Goal: Task Accomplishment & Management: Manage account settings

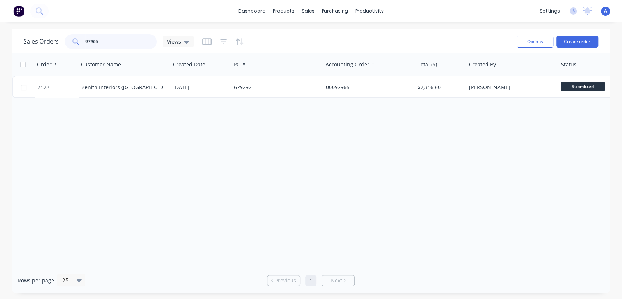
drag, startPoint x: 102, startPoint y: 40, endPoint x: 65, endPoint y: 40, distance: 36.8
click at [65, 40] on div "97965" at bounding box center [111, 41] width 92 height 15
type input "99311"
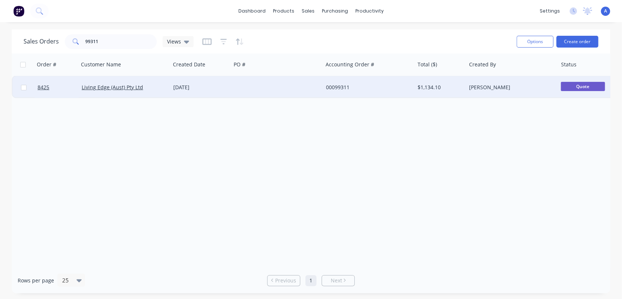
click at [228, 86] on div "[DATE]" at bounding box center [200, 87] width 55 height 7
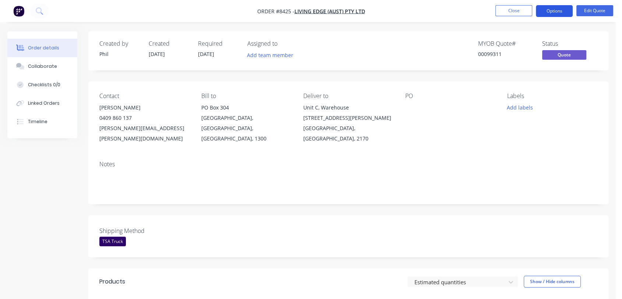
click at [551, 10] on button "Options" at bounding box center [554, 11] width 37 height 12
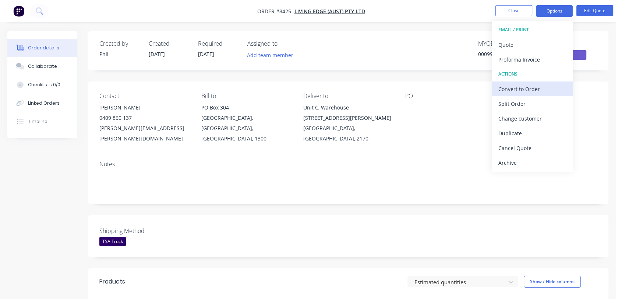
click at [532, 86] on div "Convert to Order" at bounding box center [532, 89] width 68 height 11
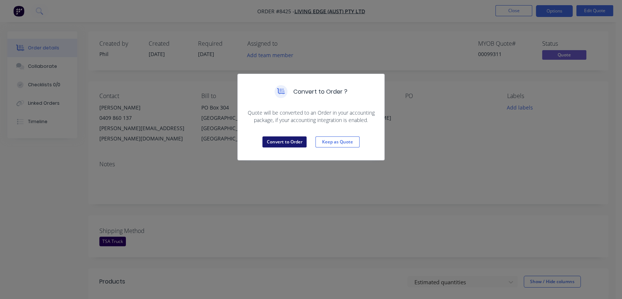
click at [297, 140] on button "Convert to Order" at bounding box center [284, 141] width 44 height 11
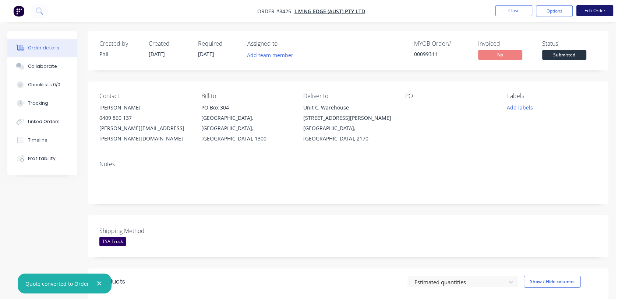
click at [594, 10] on button "Edit Order" at bounding box center [594, 10] width 37 height 11
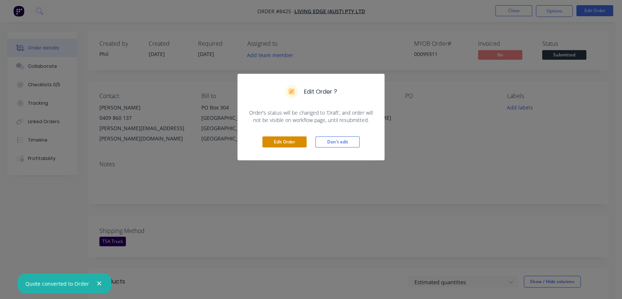
click at [289, 142] on button "Edit Order" at bounding box center [284, 141] width 44 height 11
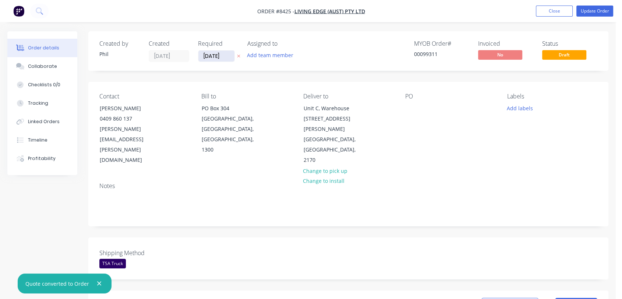
click at [226, 53] on input "[DATE]" at bounding box center [216, 55] width 36 height 11
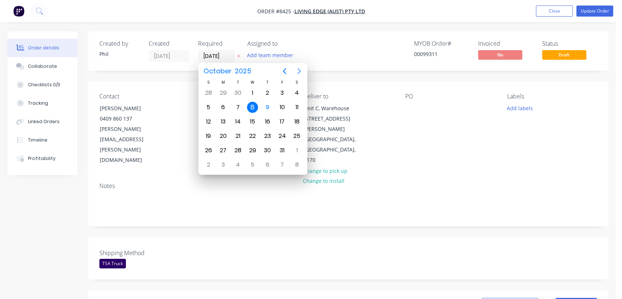
click at [297, 69] on icon "Next page" at bounding box center [299, 71] width 9 height 9
click at [252, 151] on div "31" at bounding box center [252, 150] width 11 height 11
type input "[DATE]"
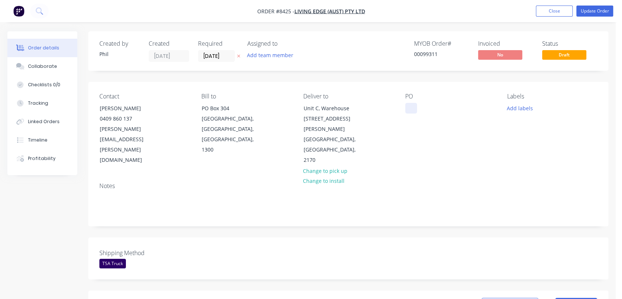
click at [414, 107] on div at bounding box center [411, 108] width 12 height 11
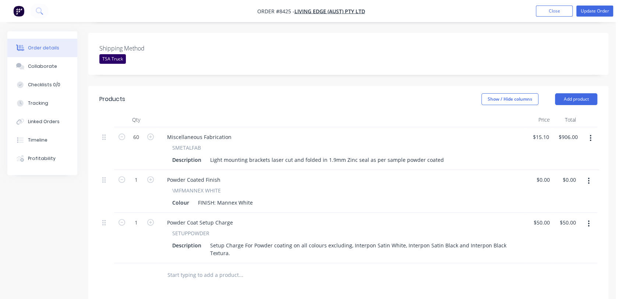
scroll to position [245, 0]
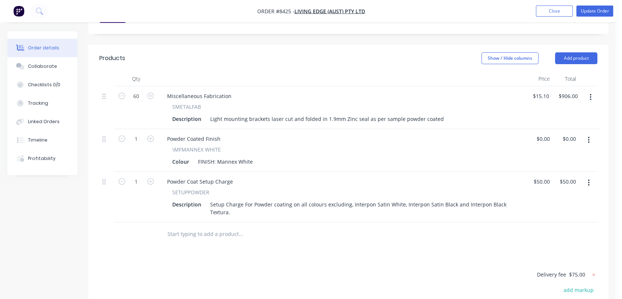
click at [206, 226] on input "text" at bounding box center [240, 233] width 147 height 15
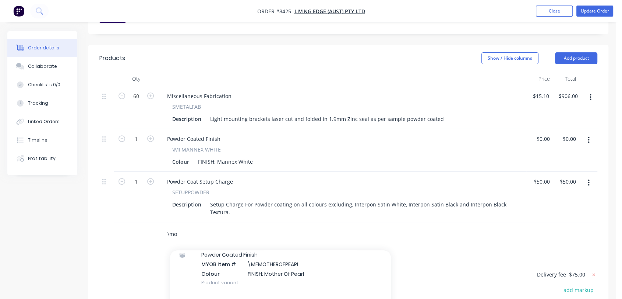
scroll to position [82, 0]
type input "\mo"
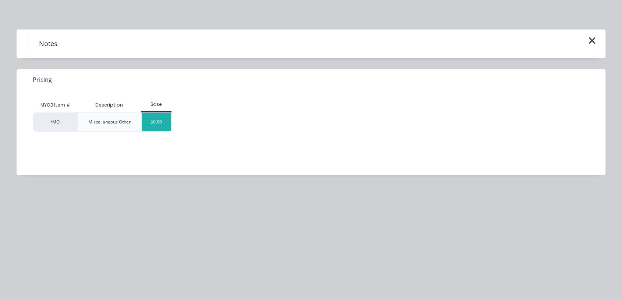
click at [154, 120] on div "$0.00" at bounding box center [157, 122] width 30 height 18
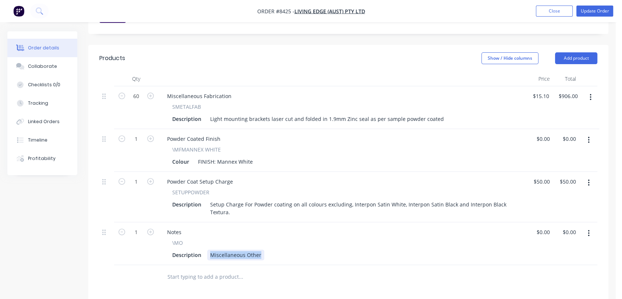
drag, startPoint x: 209, startPoint y: 232, endPoint x: 314, endPoint y: 241, distance: 104.6
click at [314, 241] on div "Notes \MO Description Miscellaneous Other" at bounding box center [342, 243] width 368 height 43
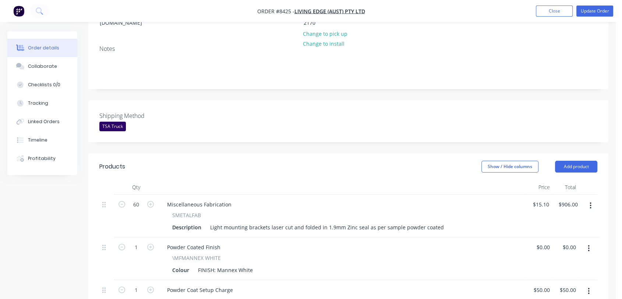
scroll to position [14, 0]
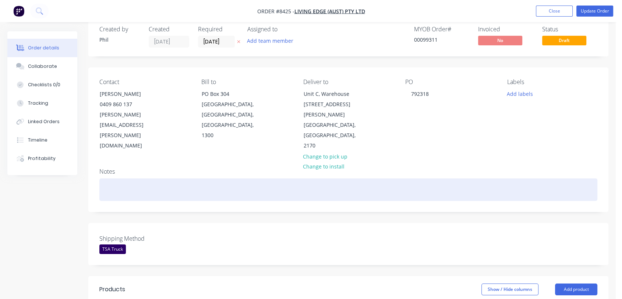
type input "$0.00"
click at [121, 178] on div at bounding box center [348, 189] width 498 height 22
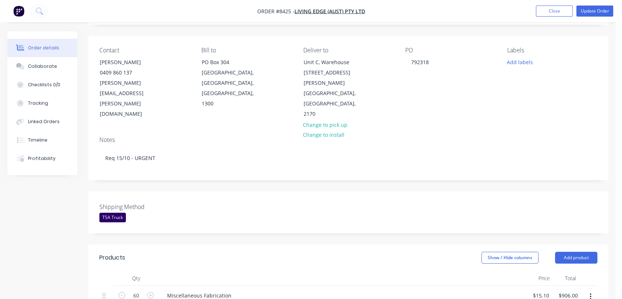
scroll to position [0, 0]
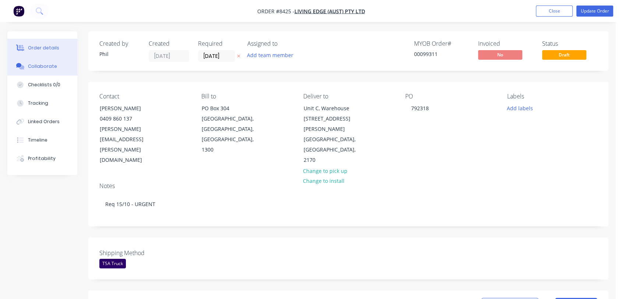
click at [50, 67] on div "Collaborate" at bounding box center [42, 66] width 29 height 7
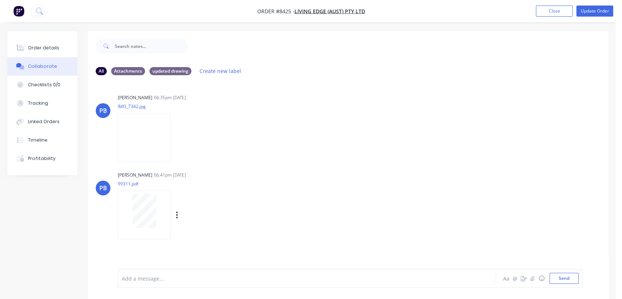
scroll to position [11, 0]
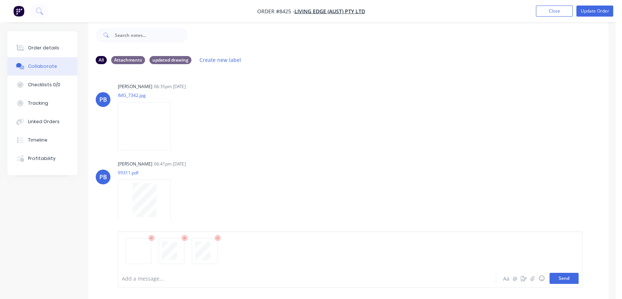
click at [559, 275] on button "Send" at bounding box center [564, 277] width 29 height 11
drag, startPoint x: 49, startPoint y: 46, endPoint x: 84, endPoint y: 49, distance: 35.5
click at [49, 46] on div "Order details" at bounding box center [43, 48] width 31 height 7
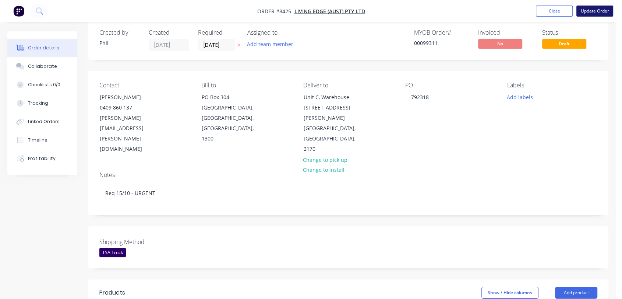
click at [594, 9] on button "Update Order" at bounding box center [594, 11] width 37 height 11
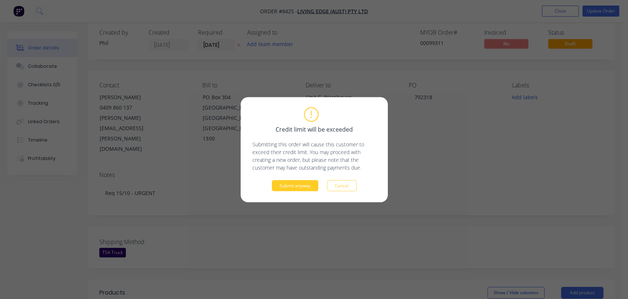
click at [310, 183] on button "Submit anyway" at bounding box center [295, 185] width 46 height 11
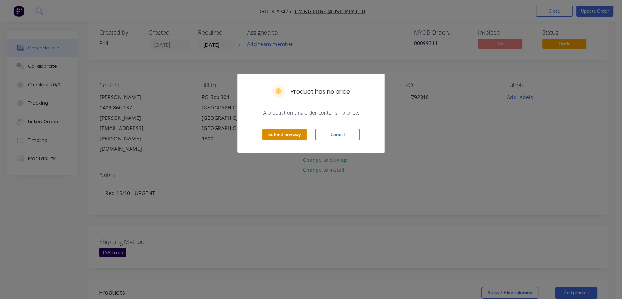
click at [287, 133] on button "Submit anyway" at bounding box center [284, 134] width 44 height 11
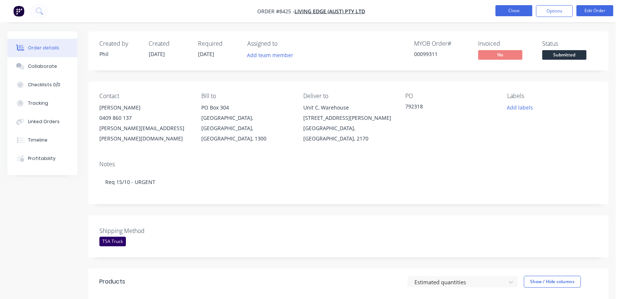
click at [515, 11] on button "Close" at bounding box center [513, 10] width 37 height 11
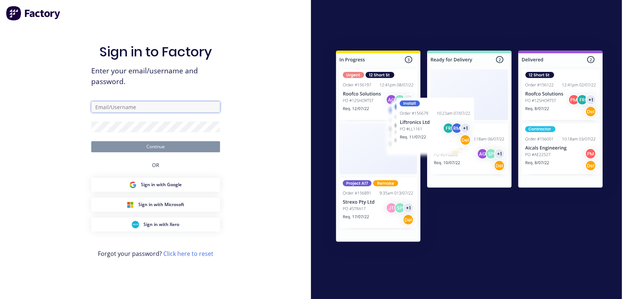
type input "[PERSON_NAME][EMAIL_ADDRESS][DOMAIN_NAME]"
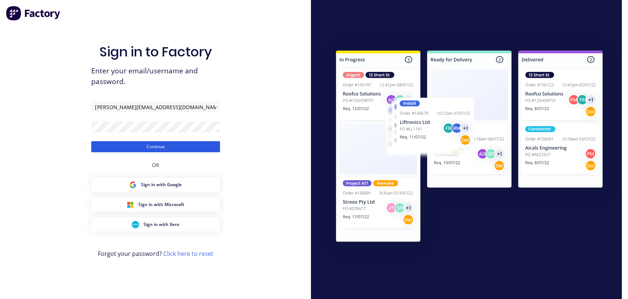
click at [177, 146] on button "Continue" at bounding box center [155, 146] width 129 height 11
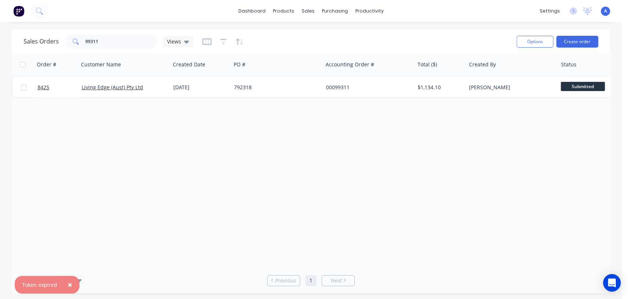
click at [68, 283] on span "×" at bounding box center [70, 284] width 4 height 10
drag, startPoint x: 100, startPoint y: 40, endPoint x: 75, endPoint y: 39, distance: 25.1
click at [75, 39] on div "99311" at bounding box center [111, 41] width 92 height 15
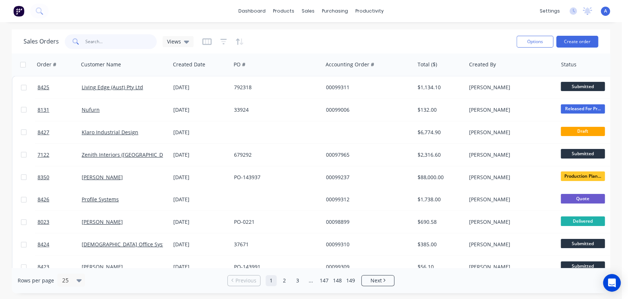
click at [106, 42] on input "text" at bounding box center [121, 41] width 72 height 15
type input "99028"
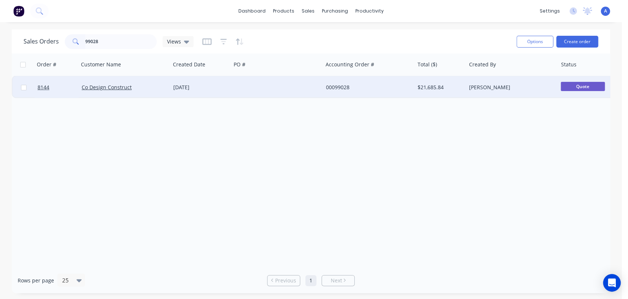
click at [225, 85] on div "[DATE]" at bounding box center [200, 87] width 55 height 7
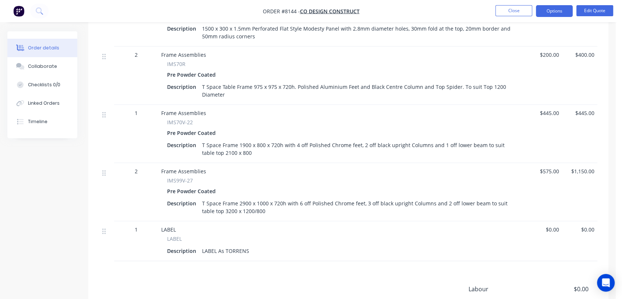
scroll to position [940, 0]
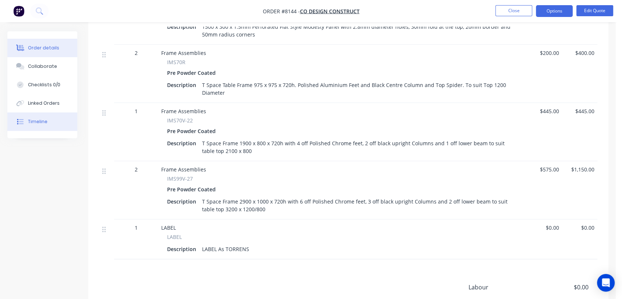
click at [41, 118] on div "Timeline" at bounding box center [38, 121] width 20 height 7
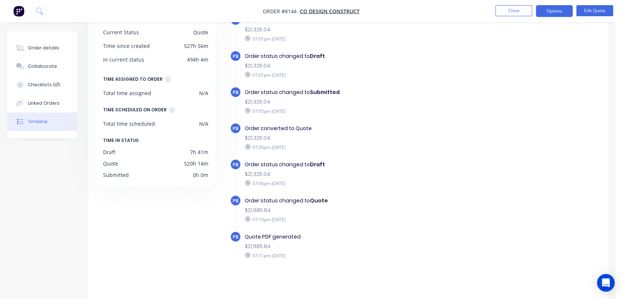
scroll to position [78, 0]
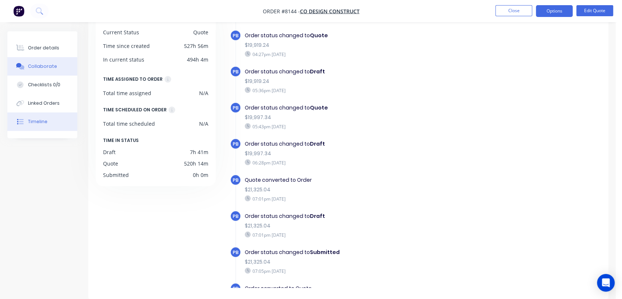
click at [52, 63] on div "Collaborate" at bounding box center [42, 66] width 29 height 7
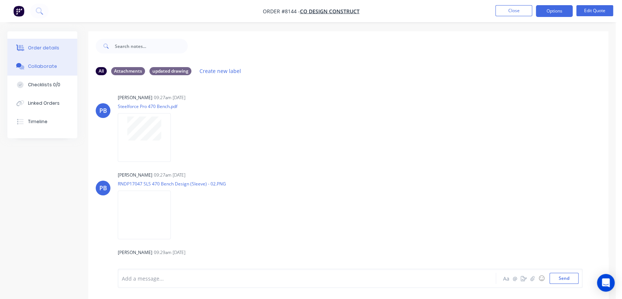
click at [54, 48] on div "Order details" at bounding box center [43, 48] width 31 height 7
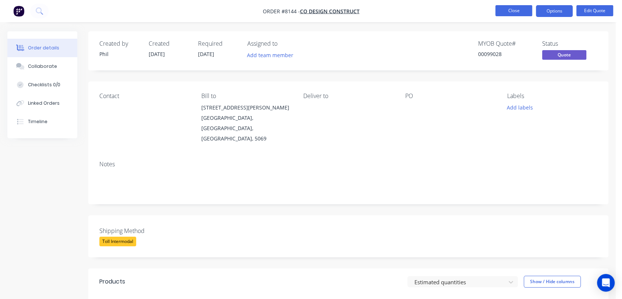
click at [502, 6] on button "Close" at bounding box center [513, 10] width 37 height 11
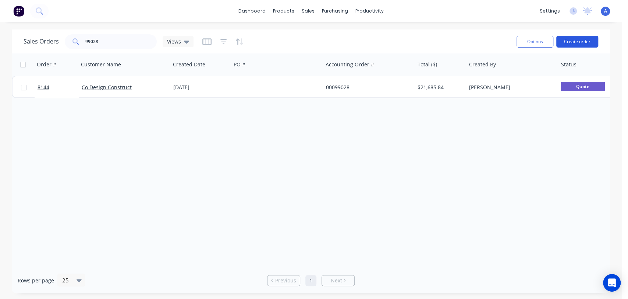
click at [575, 41] on button "Create order" at bounding box center [578, 42] width 42 height 12
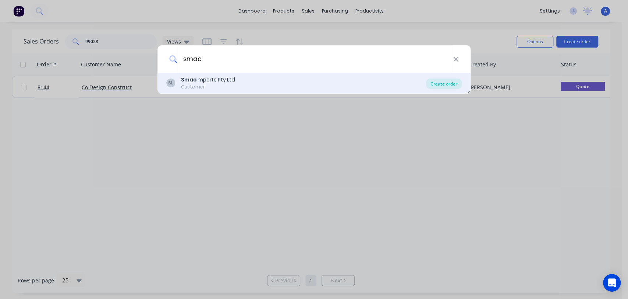
type input "smac"
click at [444, 81] on div "Create order" at bounding box center [444, 83] width 36 height 10
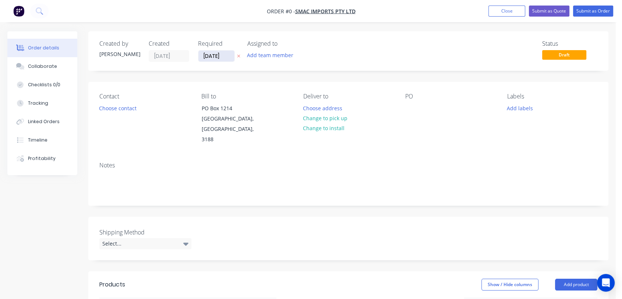
click at [229, 53] on input "[DATE]" at bounding box center [216, 55] width 36 height 11
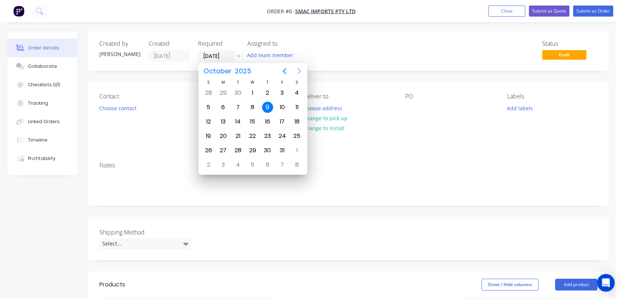
click at [306, 70] on button "Next page" at bounding box center [299, 71] width 15 height 15
click at [300, 71] on icon "Next page" at bounding box center [299, 71] width 9 height 9
click at [253, 148] on div "31" at bounding box center [252, 150] width 11 height 11
type input "[DATE]"
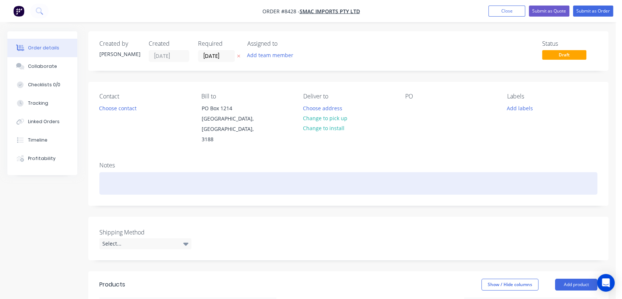
click at [123, 177] on div at bounding box center [348, 183] width 498 height 22
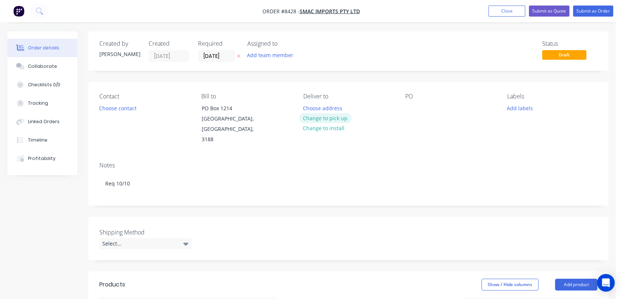
click at [321, 117] on button "Change to pick up" at bounding box center [325, 118] width 52 height 10
click at [416, 110] on div at bounding box center [411, 108] width 12 height 11
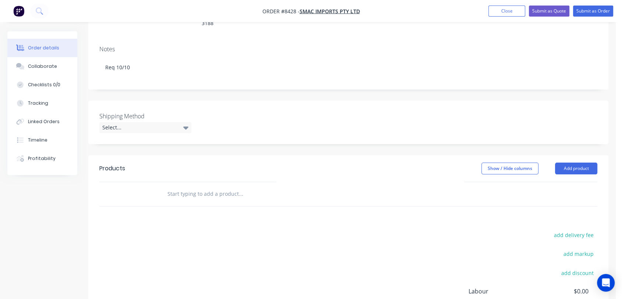
scroll to position [123, 0]
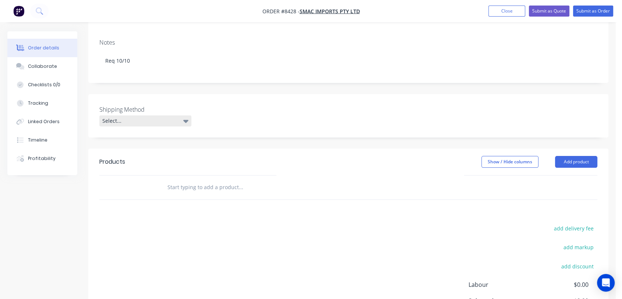
click at [132, 115] on div "Select..." at bounding box center [145, 120] width 92 height 11
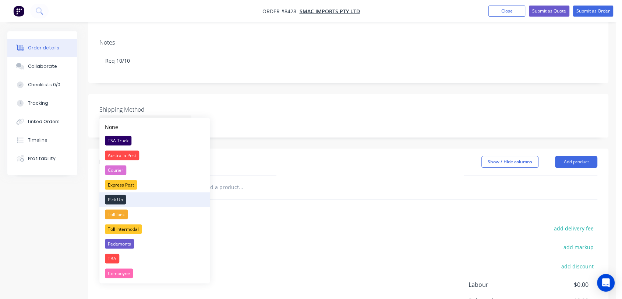
click at [122, 195] on div "Pick Up" at bounding box center [115, 199] width 21 height 10
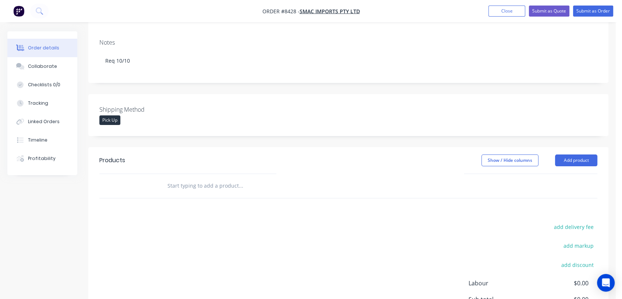
click at [198, 178] on input "text" at bounding box center [240, 185] width 147 height 15
type input "imported"
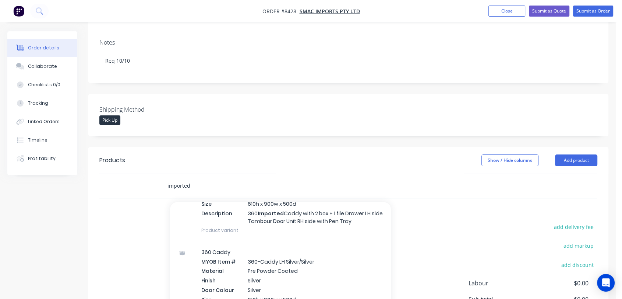
scroll to position [695, 0]
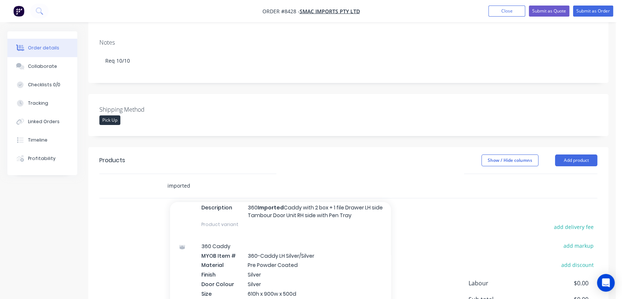
drag, startPoint x: 196, startPoint y: 173, endPoint x: 155, endPoint y: 165, distance: 42.3
click at [155, 174] on div "imported Add imported to order 360 Pedestal MYOB Item # 360-2BF300BLACK Materia…" at bounding box center [348, 186] width 498 height 24
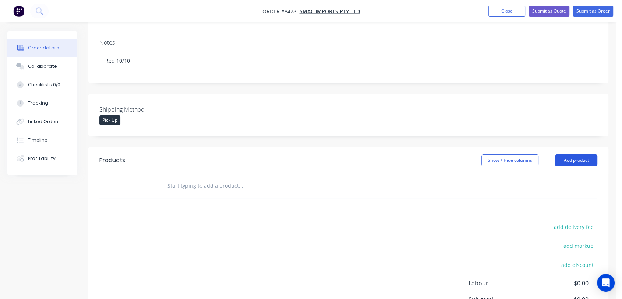
click at [569, 154] on button "Add product" at bounding box center [576, 160] width 42 height 12
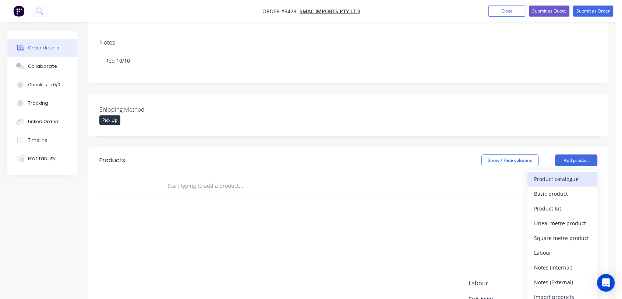
click at [557, 173] on div "Product catalogue" at bounding box center [562, 178] width 57 height 11
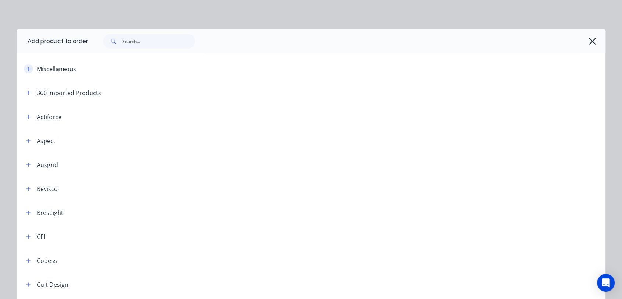
click at [26, 67] on icon "button" at bounding box center [28, 68] width 4 height 5
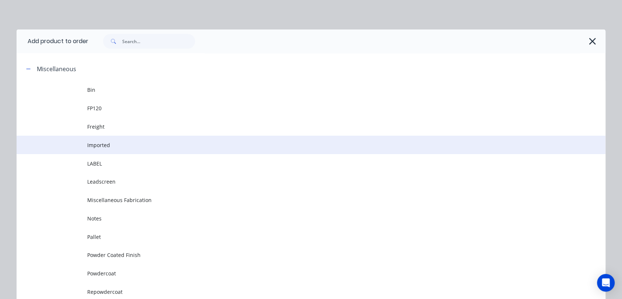
click at [110, 141] on span "Imported" at bounding box center [294, 145] width 414 height 8
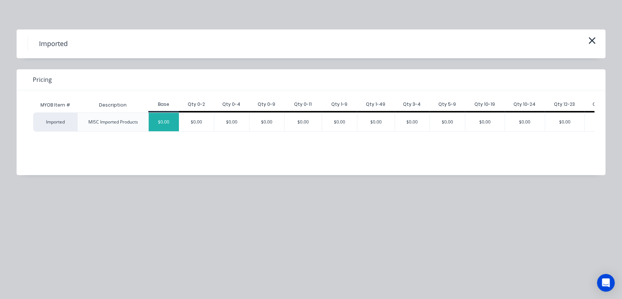
click at [162, 122] on div "$0.00" at bounding box center [164, 122] width 30 height 18
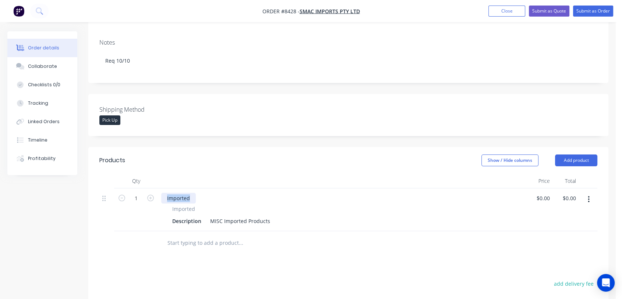
drag, startPoint x: 193, startPoint y: 187, endPoint x: 154, endPoint y: 176, distance: 40.4
click at [154, 176] on div "Qty Price Total 1 Imported Imported Description MISC Imported Products $0.00 $0…" at bounding box center [348, 201] width 498 height 57
click at [590, 193] on button "button" at bounding box center [588, 199] width 17 height 13
click at [548, 228] on div "Duplicate" at bounding box center [562, 233] width 57 height 11
click at [588, 195] on icon "button" at bounding box center [589, 199] width 2 height 8
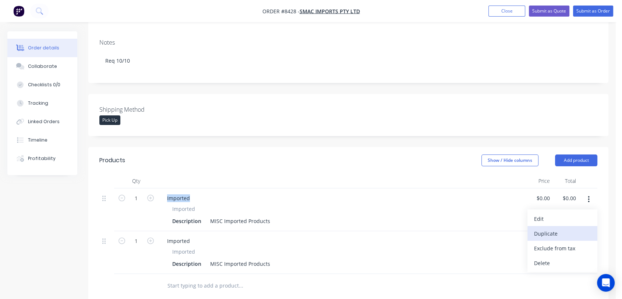
click at [546, 228] on div "Duplicate" at bounding box center [562, 233] width 57 height 11
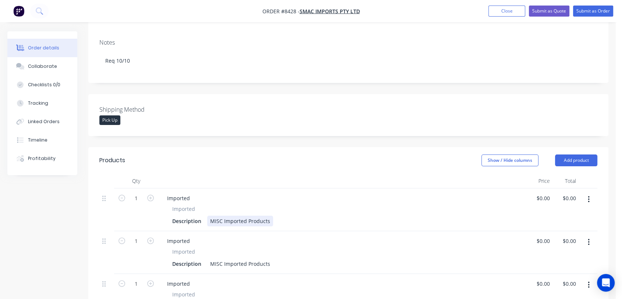
click at [269, 215] on div "MISC Imported Products" at bounding box center [240, 220] width 66 height 11
type input "38"
drag, startPoint x: 207, startPoint y: 209, endPoint x: 301, endPoint y: 213, distance: 94.3
click at [301, 215] on div "Description MISC Imported Products" at bounding box center [340, 220] width 343 height 11
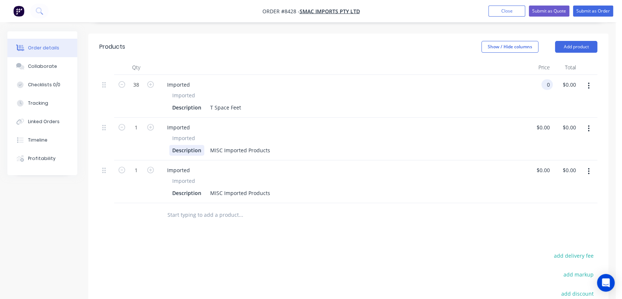
scroll to position [245, 0]
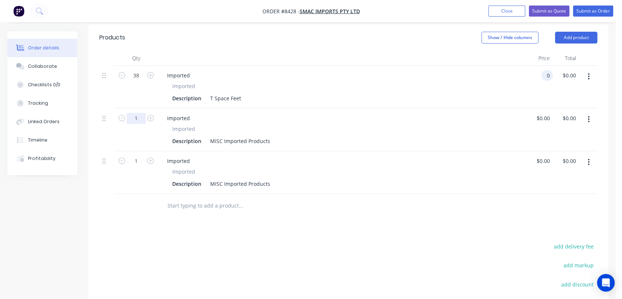
type input "$0.00"
click at [142, 113] on input "1" at bounding box center [136, 118] width 19 height 11
type input "18"
drag, startPoint x: 210, startPoint y: 130, endPoint x: 282, endPoint y: 138, distance: 73.0
click at [282, 138] on div "Imported Imported Description MISC Imported Products" at bounding box center [342, 129] width 368 height 43
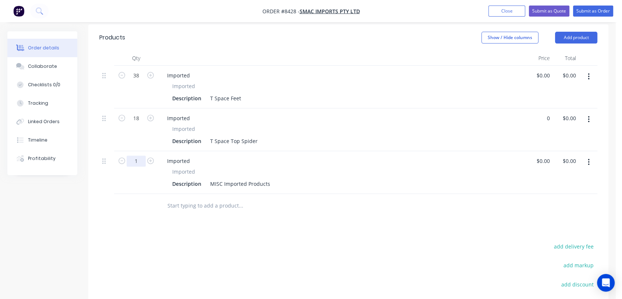
type input "$0.00"
click at [141, 155] on input "1" at bounding box center [136, 160] width 19 height 11
type input "18"
drag, startPoint x: 209, startPoint y: 172, endPoint x: 301, endPoint y: 175, distance: 92.8
click at [301, 178] on div "Description MISC Imported Products" at bounding box center [340, 183] width 343 height 11
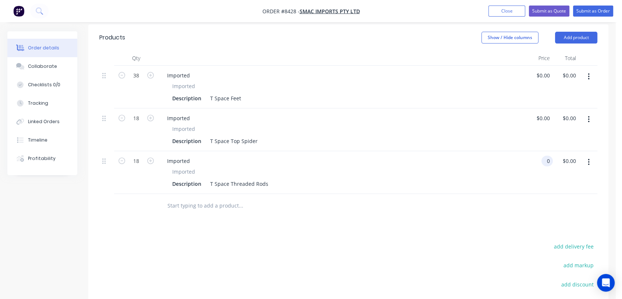
type input "$0.00"
click at [202, 198] on input "text" at bounding box center [240, 205] width 147 height 15
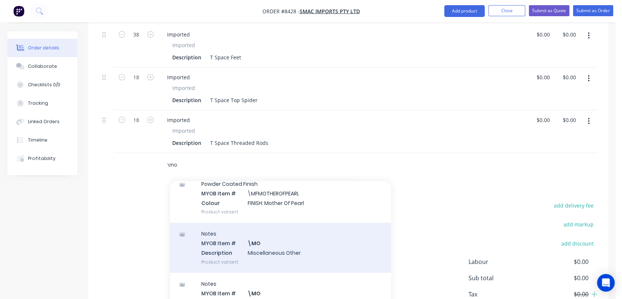
scroll to position [82, 0]
type input "\mo"
click at [283, 240] on div "Notes MYOB Item # \MO Description Miscellaneous Other Product variant" at bounding box center [280, 247] width 221 height 50
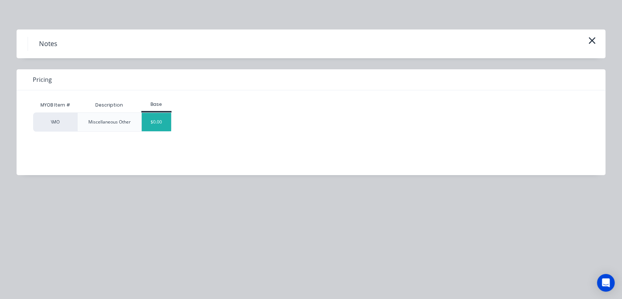
click at [159, 128] on div "$0.00" at bounding box center [157, 122] width 30 height 18
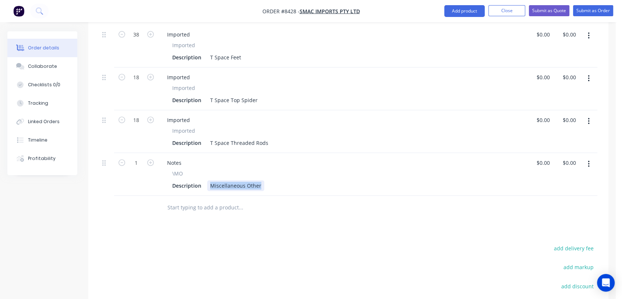
drag, startPoint x: 211, startPoint y: 173, endPoint x: 285, endPoint y: 181, distance: 74.9
click at [285, 181] on div "Notes \MO Description Miscellaneous Other" at bounding box center [342, 174] width 368 height 43
type input "$0.00"
click at [194, 200] on input "text" at bounding box center [240, 207] width 147 height 15
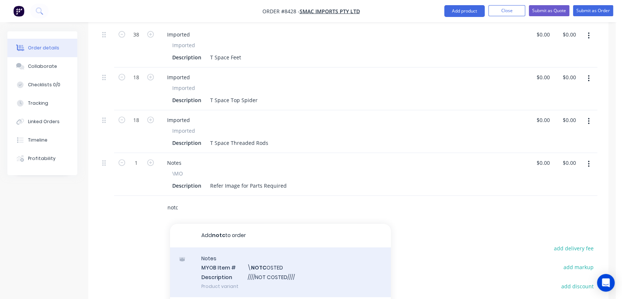
type input "notc"
click at [250, 264] on div "Notes MYOB Item # \ NOTC OSTED Description ////NOT COSTED//// Product variant" at bounding box center [280, 272] width 221 height 50
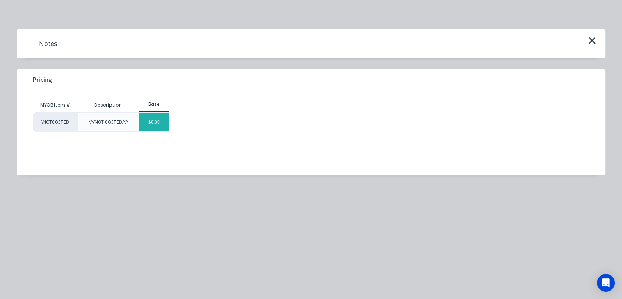
click at [153, 120] on div "$0.00" at bounding box center [154, 122] width 30 height 18
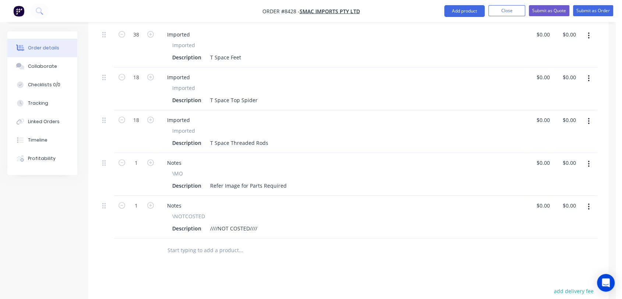
click at [200, 243] on input "text" at bounding box center [240, 250] width 147 height 15
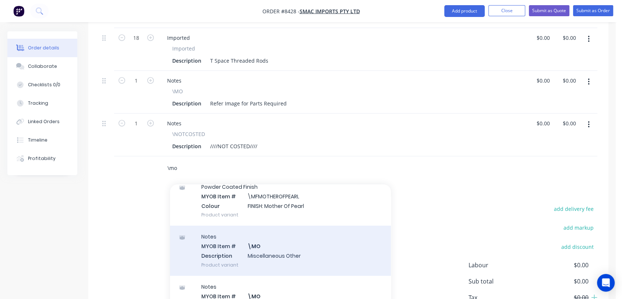
type input "\mo"
click at [277, 237] on div "Notes MYOB Item # \MO Description Miscellaneous Other Product variant" at bounding box center [280, 250] width 221 height 50
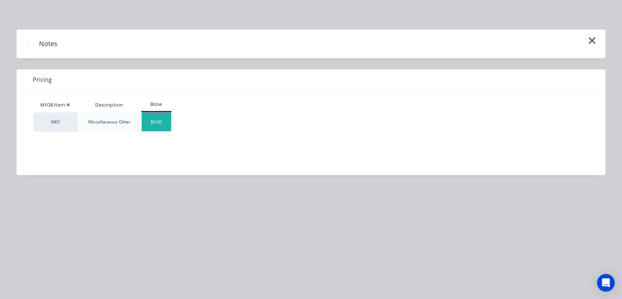
click at [166, 115] on div "$0.00" at bounding box center [157, 122] width 30 height 18
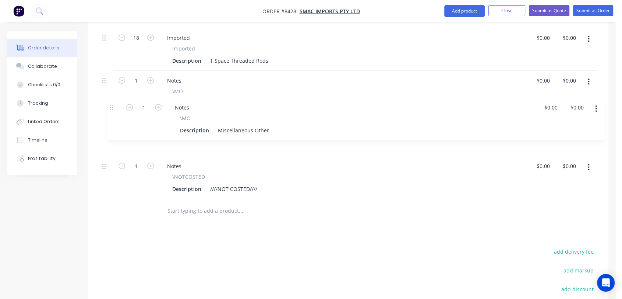
drag, startPoint x: 105, startPoint y: 153, endPoint x: 114, endPoint y: 103, distance: 50.9
click at [114, 103] on div "38 Imported Imported Description T Space Feet $0.00 $0.00 $0.00 $0.00 18 Import…" at bounding box center [348, 71] width 498 height 256
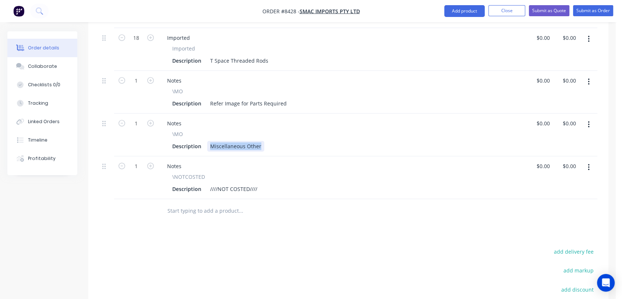
drag, startPoint x: 260, startPoint y: 134, endPoint x: 204, endPoint y: 128, distance: 57.0
click at [204, 130] on div "\MO Description Miscellaneous Other" at bounding box center [342, 140] width 362 height 21
drag, startPoint x: 347, startPoint y: 136, endPoint x: 323, endPoint y: 139, distance: 24.1
click at [323, 141] on div "Please send weights & dimensions to [PERSON_NAME]: [PERSON_NAME]" at bounding box center [299, 146] width 184 height 11
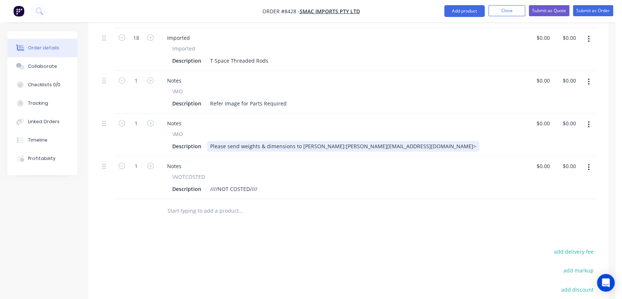
click at [323, 141] on div "Please send weights & dimensions to [PERSON_NAME]:[PERSON_NAME][EMAIL_ADDRESS][…" at bounding box center [343, 146] width 272 height 11
click at [402, 141] on div "Please send weights & dimensions to [PERSON_NAME]: [PERSON_NAME][EMAIL_ADDRESS]…" at bounding box center [343, 146] width 273 height 11
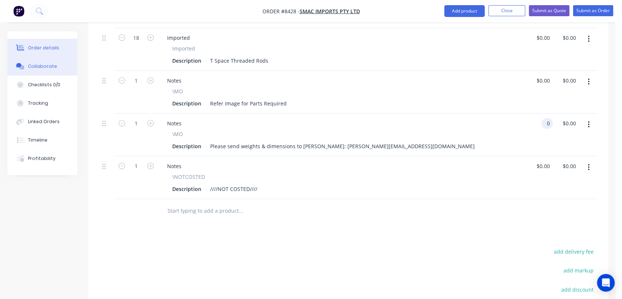
type input "$0.00"
click at [52, 68] on div "Collaborate" at bounding box center [42, 66] width 29 height 7
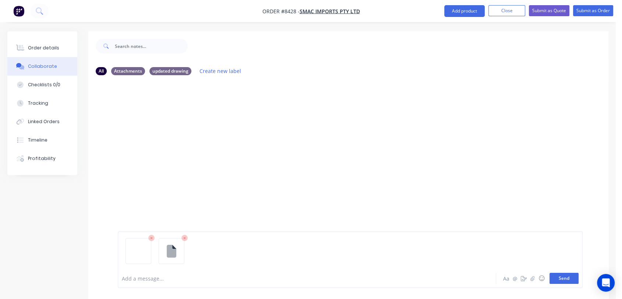
click at [567, 278] on button "Send" at bounding box center [564, 277] width 29 height 11
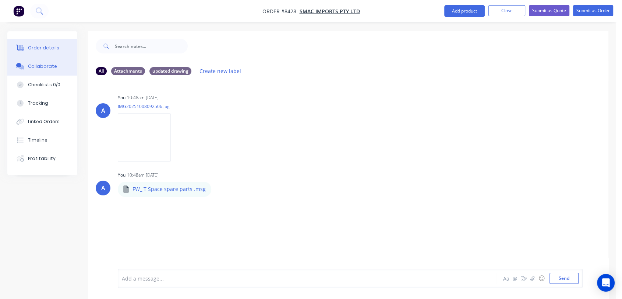
click at [54, 45] on div "Order details" at bounding box center [43, 48] width 31 height 7
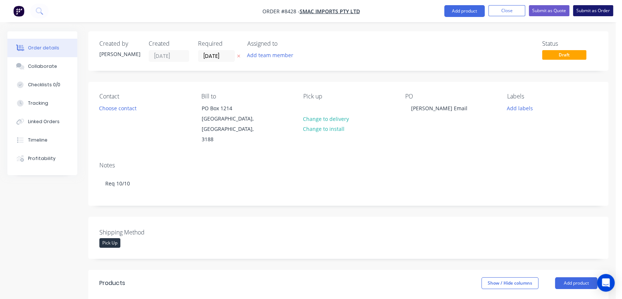
click at [583, 10] on button "Submit as Order" at bounding box center [593, 10] width 40 height 11
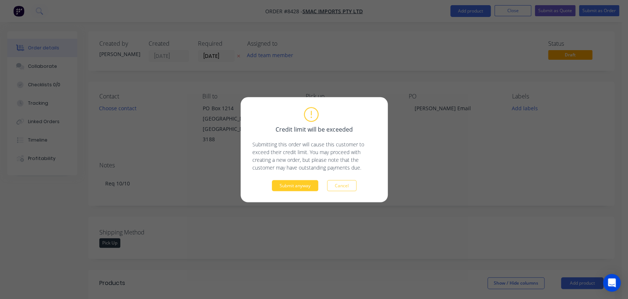
click at [295, 180] on button "Submit anyway" at bounding box center [295, 185] width 46 height 11
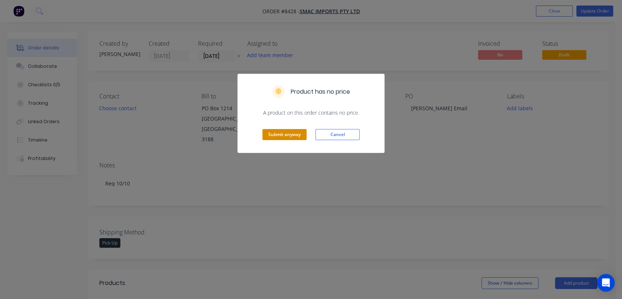
click at [286, 138] on button "Submit anyway" at bounding box center [284, 134] width 44 height 11
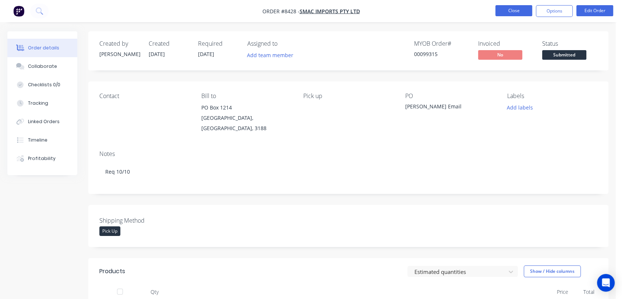
click at [511, 9] on button "Close" at bounding box center [513, 10] width 37 height 11
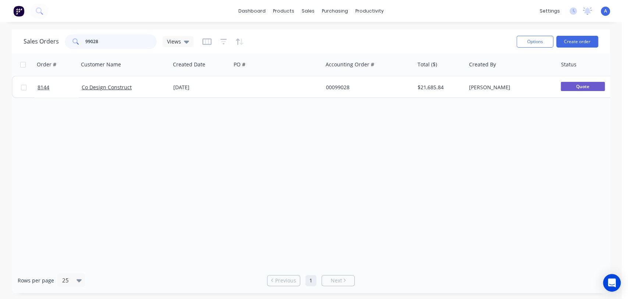
drag, startPoint x: 110, startPoint y: 44, endPoint x: 71, endPoint y: 38, distance: 38.8
click at [71, 38] on div "99028" at bounding box center [111, 41] width 92 height 15
type input "98360"
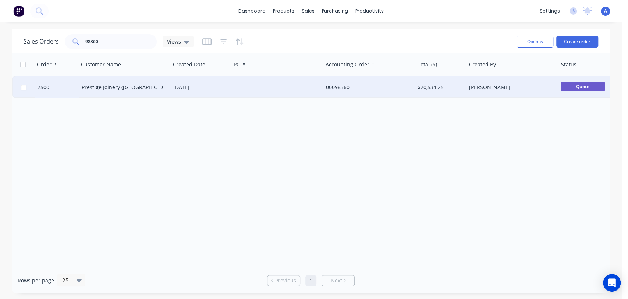
click at [246, 88] on div at bounding box center [277, 87] width 92 height 22
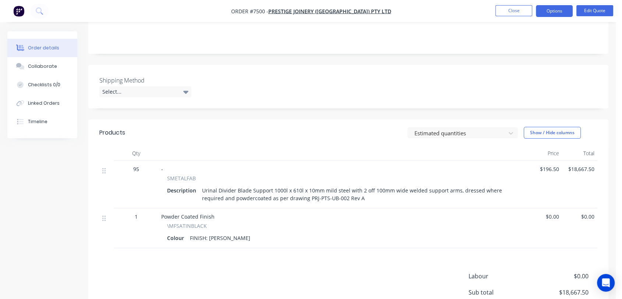
scroll to position [163, 0]
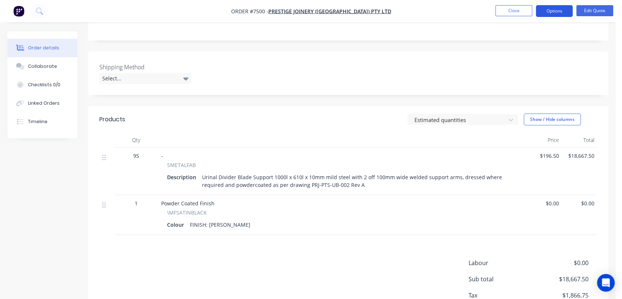
click at [554, 11] on button "Options" at bounding box center [554, 11] width 37 height 12
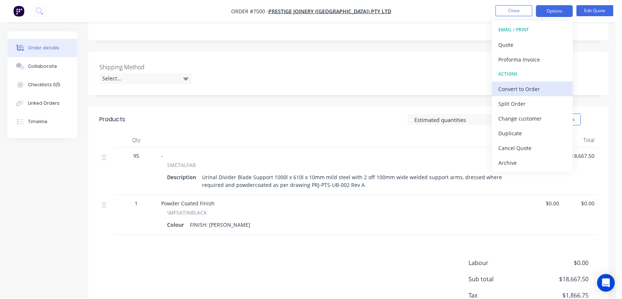
click at [529, 85] on div "Convert to Order" at bounding box center [532, 89] width 68 height 11
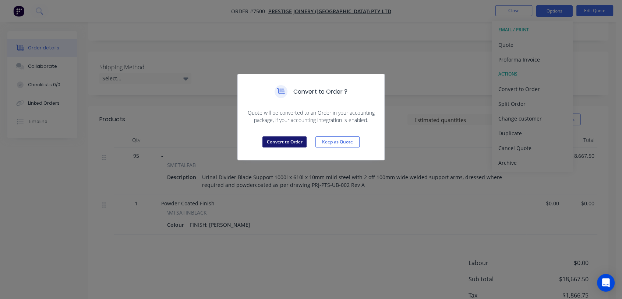
click at [291, 138] on button "Convert to Order" at bounding box center [284, 141] width 44 height 11
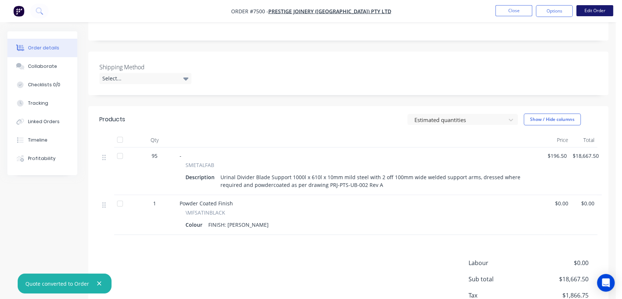
click at [586, 7] on button "Edit Order" at bounding box center [594, 10] width 37 height 11
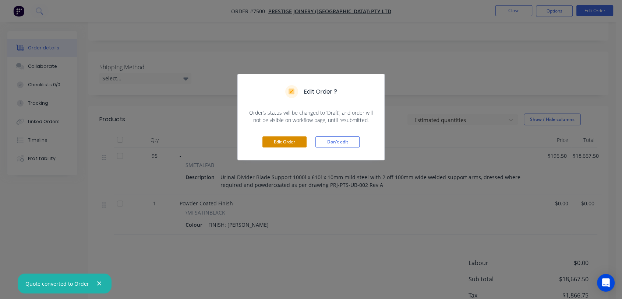
click at [285, 138] on button "Edit Order" at bounding box center [284, 141] width 44 height 11
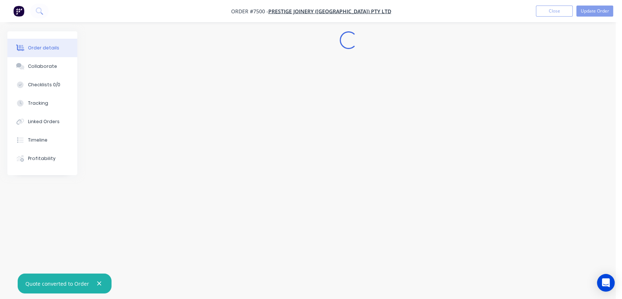
scroll to position [0, 0]
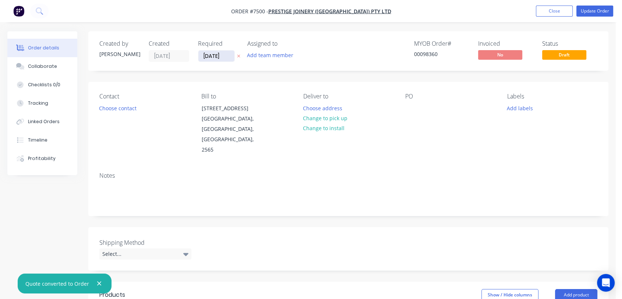
click at [231, 54] on input "[DATE]" at bounding box center [216, 55] width 36 height 11
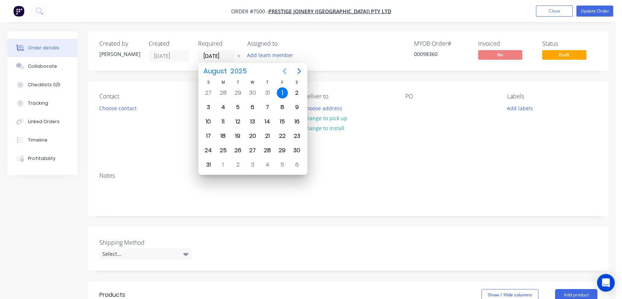
click at [294, 68] on button "Next page" at bounding box center [299, 71] width 15 height 15
click at [253, 146] on div "31" at bounding box center [252, 150] width 11 height 11
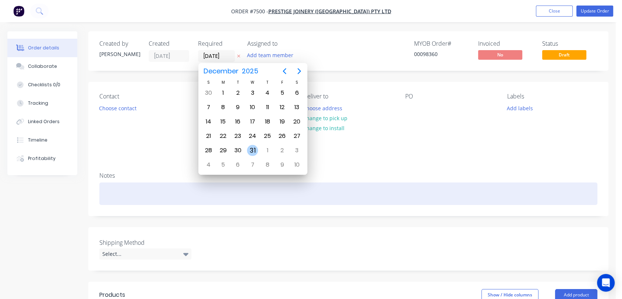
type input "[DATE]"
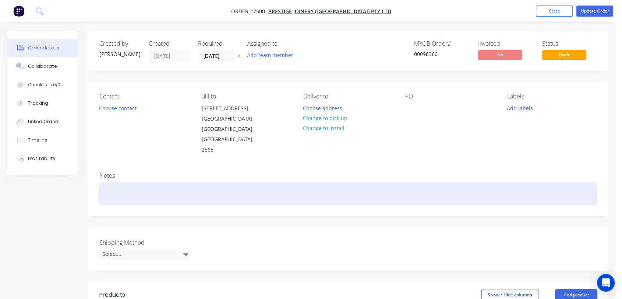
click at [134, 182] on div at bounding box center [348, 193] width 498 height 22
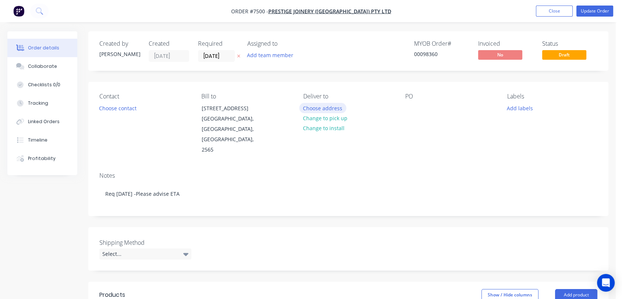
click at [331, 107] on button "Choose address" at bounding box center [322, 108] width 47 height 10
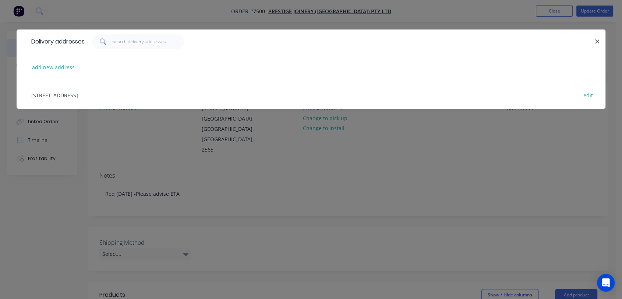
click at [112, 94] on div "[STREET_ADDRESS] edit" at bounding box center [311, 95] width 567 height 28
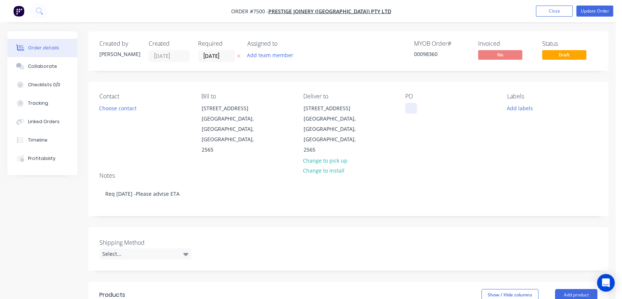
click at [410, 103] on div at bounding box center [411, 108] width 12 height 11
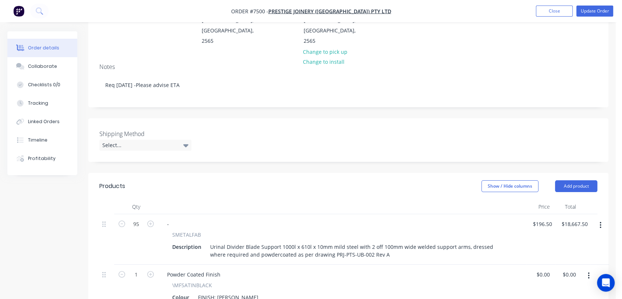
scroll to position [123, 0]
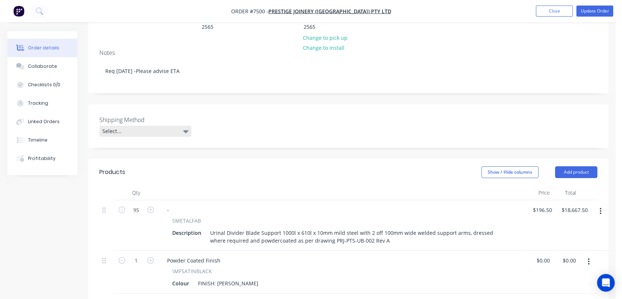
click at [165, 126] on div "Select..." at bounding box center [145, 131] width 92 height 11
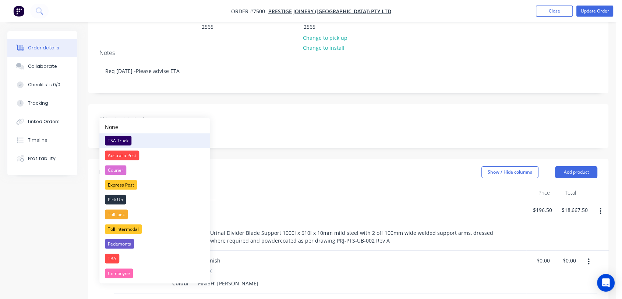
click at [121, 136] on div "TSA Truck" at bounding box center [118, 140] width 27 height 10
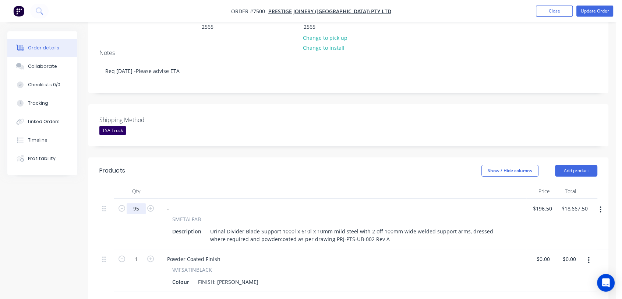
click at [139, 203] on input "95" at bounding box center [136, 208] width 19 height 11
type input "50"
type input "$9,825.00"
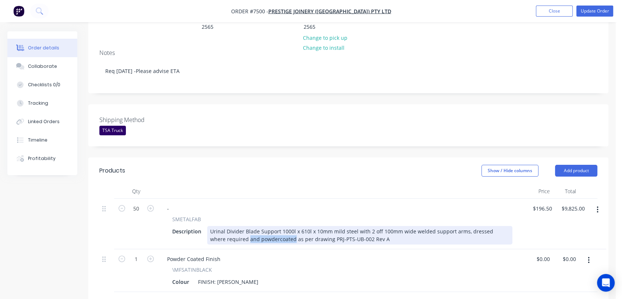
drag, startPoint x: 277, startPoint y: 217, endPoint x: 233, endPoint y: 219, distance: 44.2
click at [233, 226] on div "Urinal Divider Blade Support 1000l x 610l x 10mm mild steel with 2 off 100mm wi…" at bounding box center [359, 235] width 305 height 18
click at [324, 226] on div "Urinal Divider Blade Support 1000l x 610l x 10mm mild steel with 2 off 100mm wi…" at bounding box center [359, 235] width 305 height 18
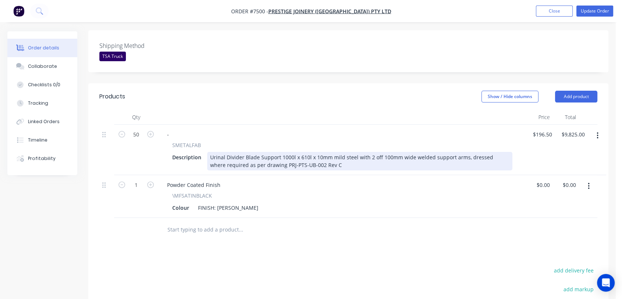
scroll to position [204, 0]
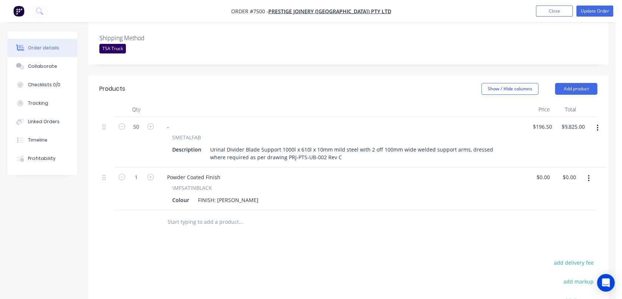
click at [585, 172] on button "button" at bounding box center [588, 178] width 17 height 13
click at [560, 192] on div "Edit" at bounding box center [562, 197] width 57 height 11
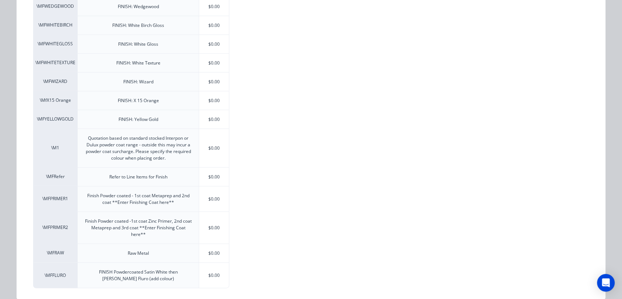
scroll to position [1642, 0]
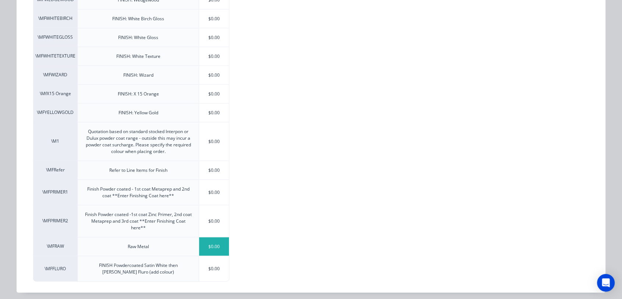
click at [211, 239] on div "$0.00" at bounding box center [214, 246] width 30 height 18
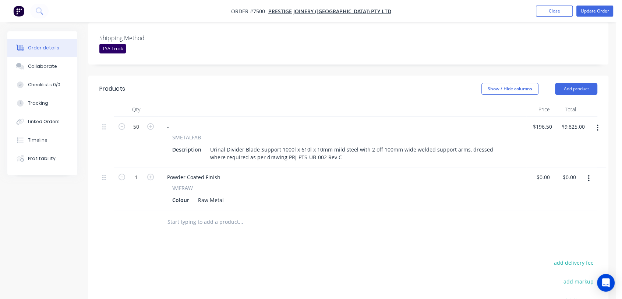
click at [209, 214] on input "text" at bounding box center [240, 221] width 147 height 15
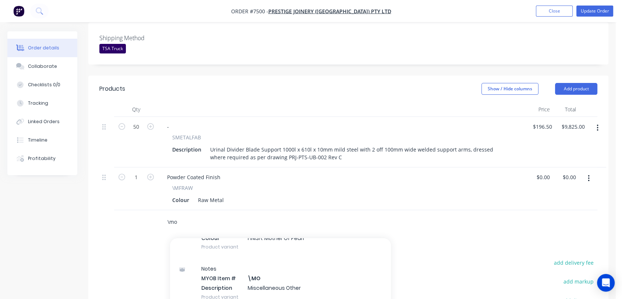
scroll to position [123, 0]
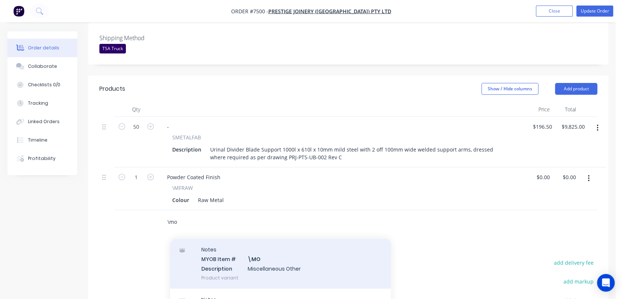
type input "\mo"
click at [284, 238] on div "Notes MYOB Item # \MO Description Miscellaneous Other Product variant" at bounding box center [280, 263] width 221 height 50
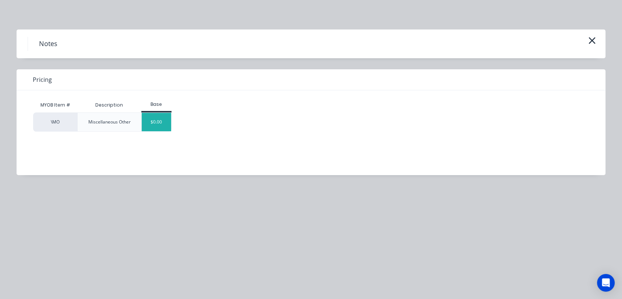
click at [152, 121] on div "$0.00" at bounding box center [157, 122] width 30 height 18
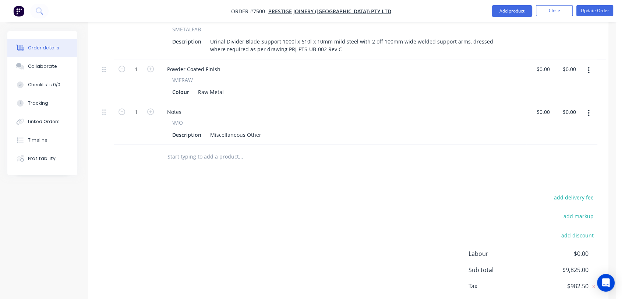
scroll to position [327, 0]
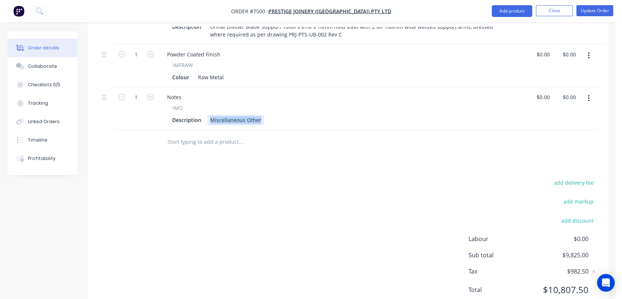
drag, startPoint x: 209, startPoint y: 96, endPoint x: 265, endPoint y: 107, distance: 56.7
click at [265, 107] on div "Notes \MO Description Miscellaneous Other" at bounding box center [342, 108] width 368 height 43
type input "$0.00"
click at [212, 134] on input "text" at bounding box center [240, 141] width 147 height 15
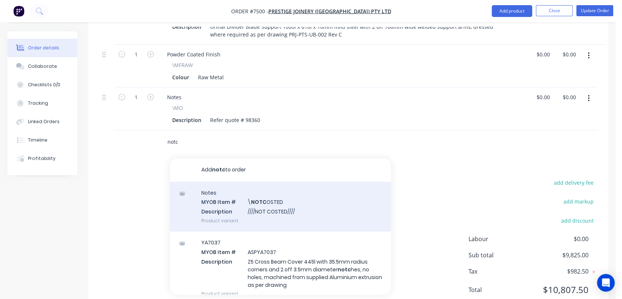
type input "notc"
click at [274, 181] on div "Notes MYOB Item # \ NOTC OSTED Description ////NOT COSTED//// Product variant" at bounding box center [280, 206] width 221 height 50
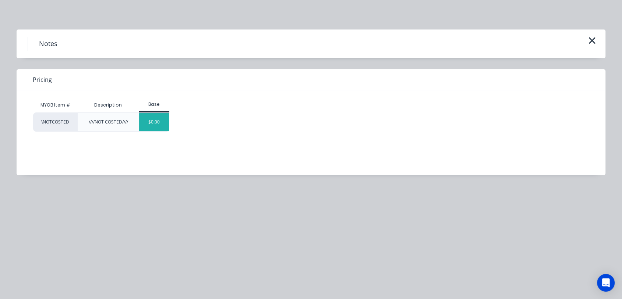
click at [158, 114] on div "$0.00" at bounding box center [154, 122] width 30 height 18
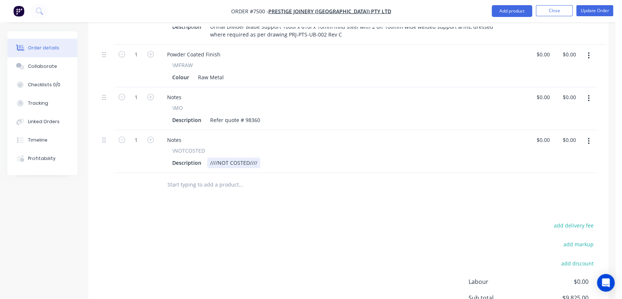
click at [256, 157] on div "////NOT COSTED////" at bounding box center [233, 162] width 53 height 11
drag, startPoint x: 374, startPoint y: 141, endPoint x: 455, endPoint y: 154, distance: 82.4
click at [455, 154] on div "Qty Price Total 50 - SMETALFAB Description Urinal Divider Blade Support 1000l x…" at bounding box center [348, 87] width 520 height 217
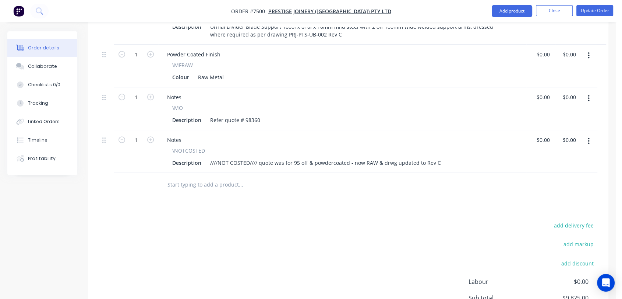
click at [427, 173] on div at bounding box center [348, 185] width 498 height 24
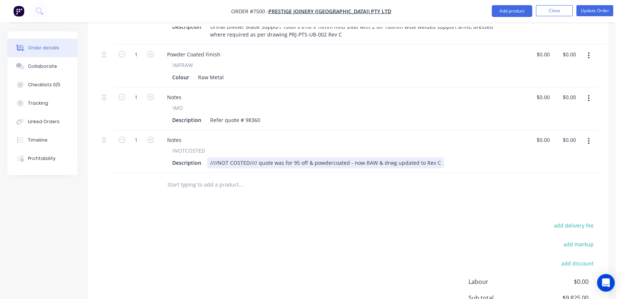
click at [258, 157] on div "////NOT COSTED//// quote was for 95 off & powdercoated - now RAW & drwg updated…" at bounding box center [325, 162] width 237 height 11
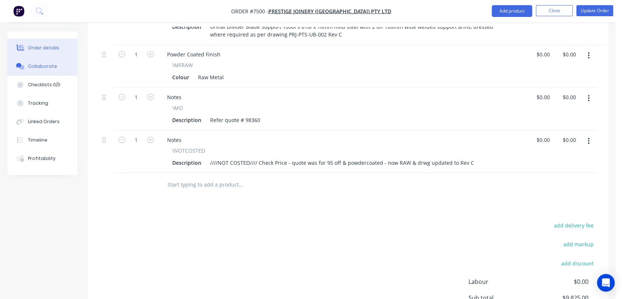
click at [59, 65] on button "Collaborate" at bounding box center [42, 66] width 70 height 18
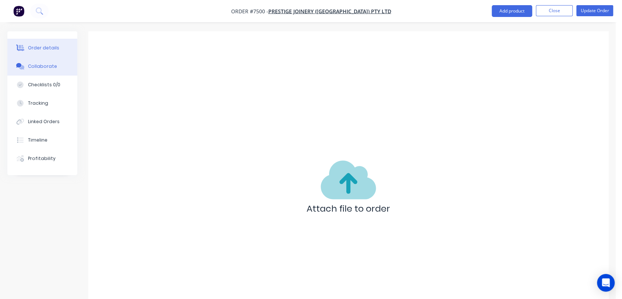
click at [52, 45] on div "Order details" at bounding box center [43, 48] width 31 height 7
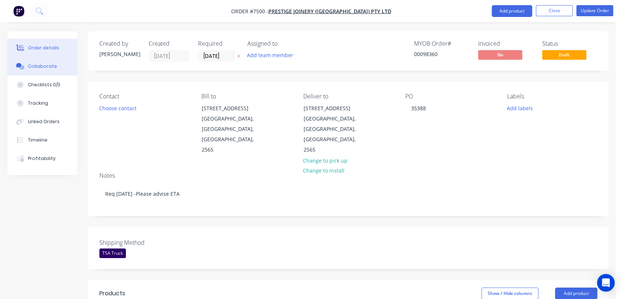
click at [42, 64] on div "Collaborate" at bounding box center [42, 66] width 29 height 7
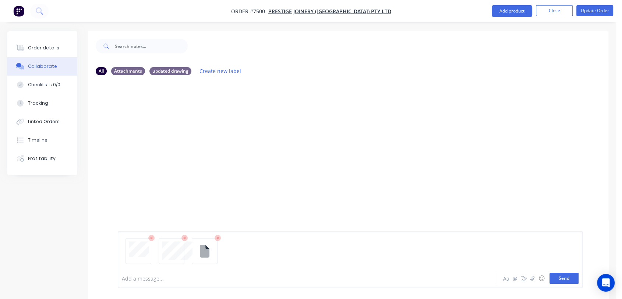
click at [569, 279] on button "Send" at bounding box center [564, 277] width 29 height 11
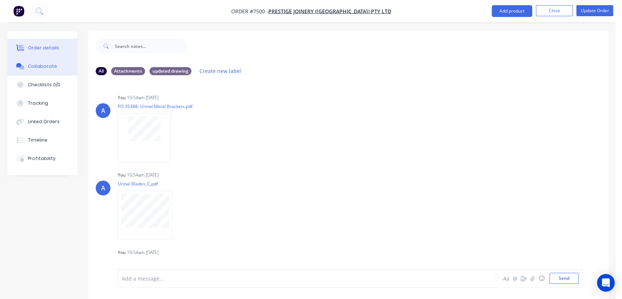
click at [51, 45] on div "Order details" at bounding box center [43, 48] width 31 height 7
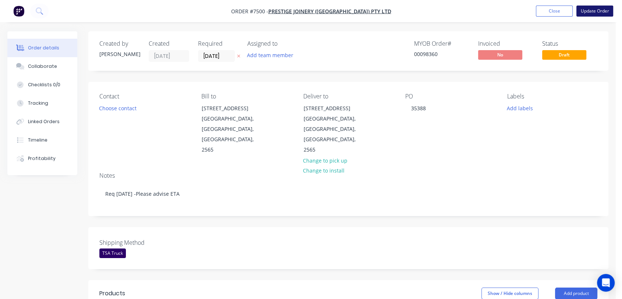
click at [603, 7] on button "Update Order" at bounding box center [594, 11] width 37 height 11
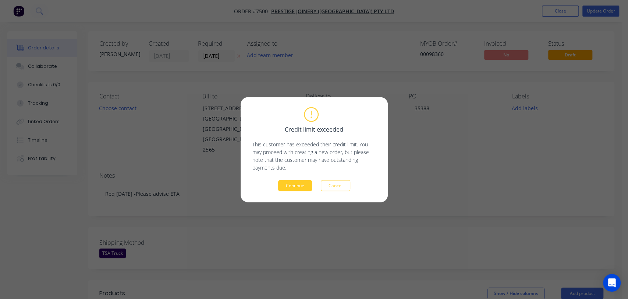
click at [288, 186] on button "Continue" at bounding box center [295, 185] width 34 height 11
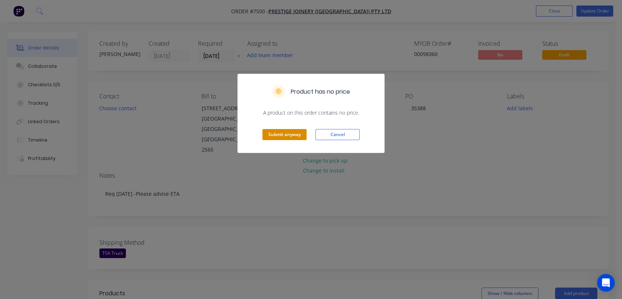
click at [282, 134] on button "Submit anyway" at bounding box center [284, 134] width 44 height 11
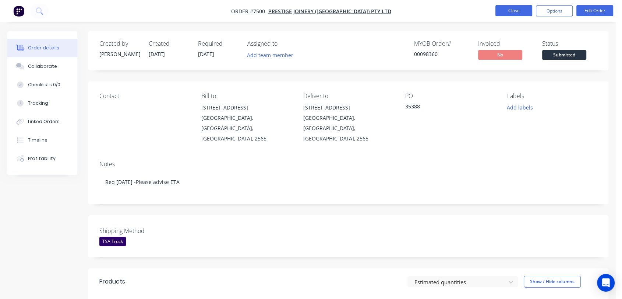
click at [506, 8] on button "Close" at bounding box center [513, 10] width 37 height 11
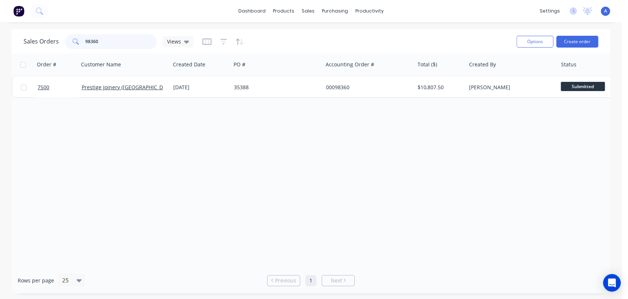
drag, startPoint x: 105, startPoint y: 41, endPoint x: 74, endPoint y: 34, distance: 32.3
click at [74, 34] on div "98360" at bounding box center [111, 41] width 92 height 15
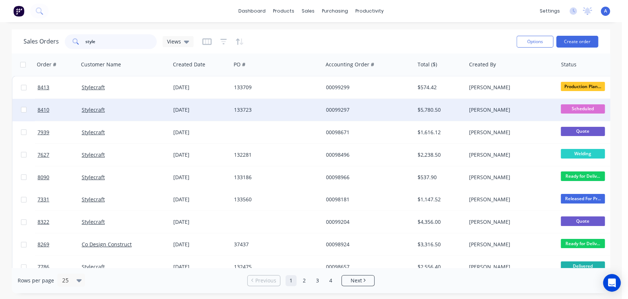
type input "style"
click at [243, 107] on div "133723" at bounding box center [275, 109] width 82 height 7
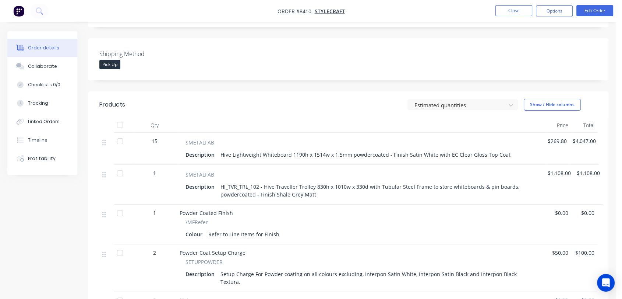
scroll to position [204, 0]
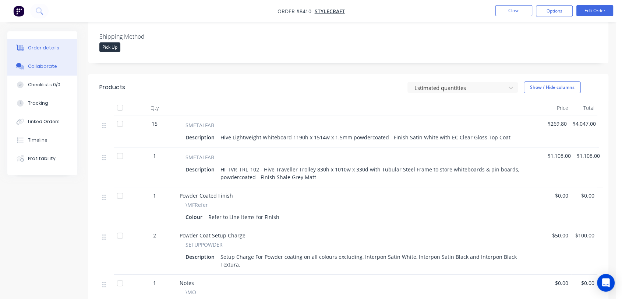
click at [57, 66] on button "Collaborate" at bounding box center [42, 66] width 70 height 18
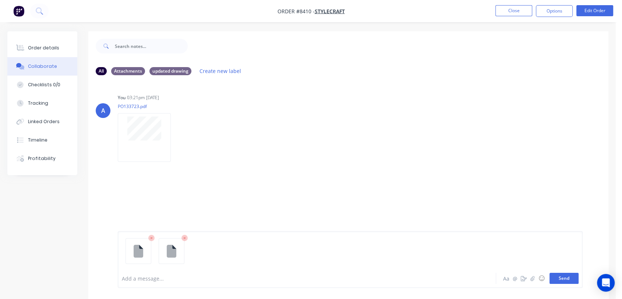
click at [560, 279] on button "Send" at bounding box center [564, 277] width 29 height 11
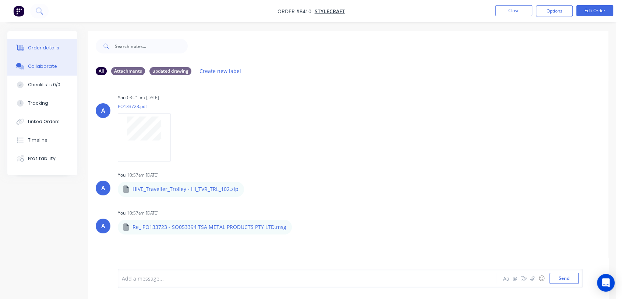
click at [50, 45] on div "Order details" at bounding box center [43, 48] width 31 height 7
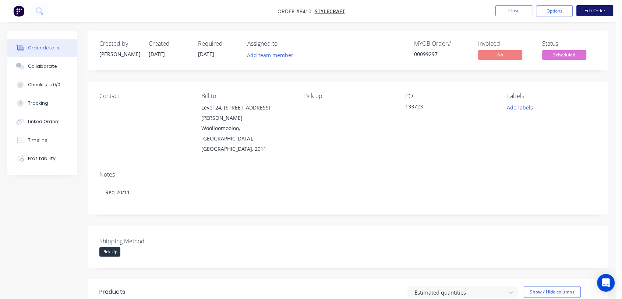
click at [598, 7] on button "Edit Order" at bounding box center [594, 10] width 37 height 11
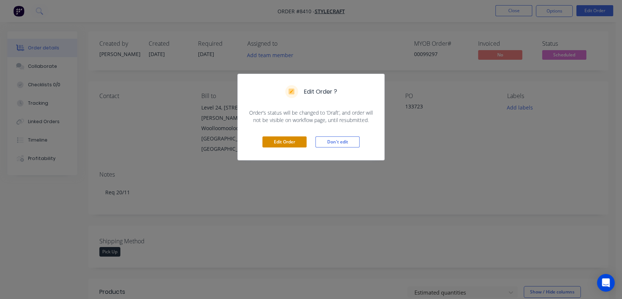
click at [285, 139] on button "Edit Order" at bounding box center [284, 141] width 44 height 11
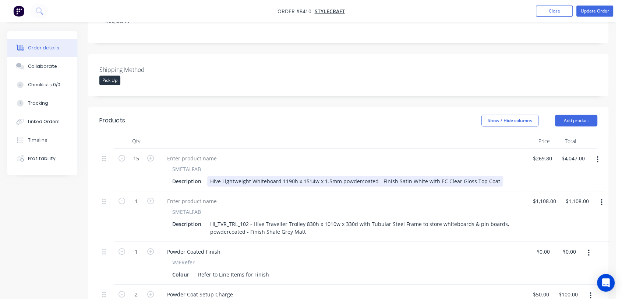
scroll to position [245, 0]
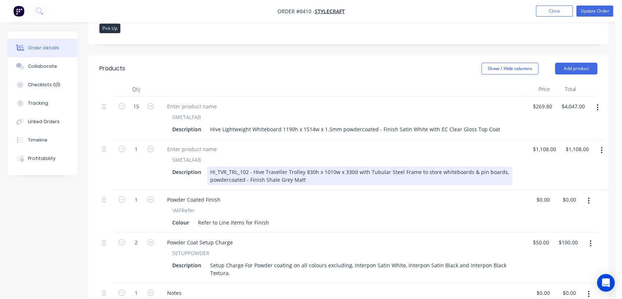
click at [245, 166] on div "HI_TVR_TRL_102 - Hive Traveller Trolley 830h x 1010w x 330d with Tubular Steel …" at bounding box center [359, 175] width 305 height 18
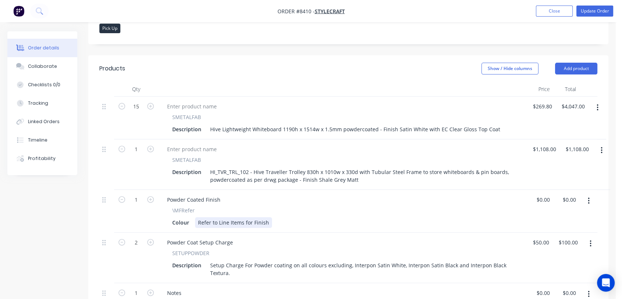
click at [309, 206] on div "\MFRefer Colour Refer to Line Items for Finish" at bounding box center [342, 216] width 362 height 21
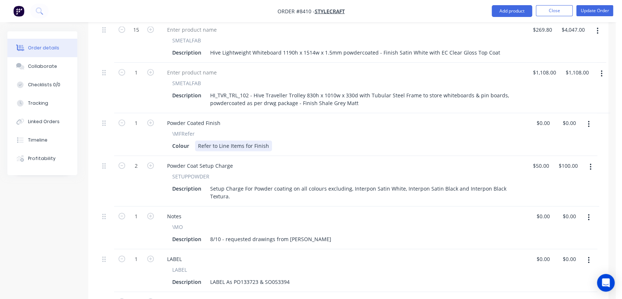
scroll to position [327, 0]
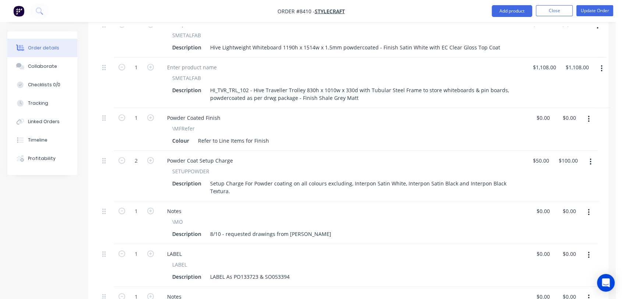
click at [588, 208] on icon "button" at bounding box center [589, 212] width 2 height 8
click at [543, 270] on div "Delete" at bounding box center [562, 275] width 57 height 11
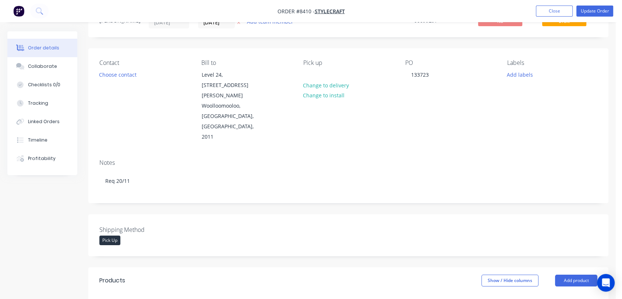
scroll to position [0, 0]
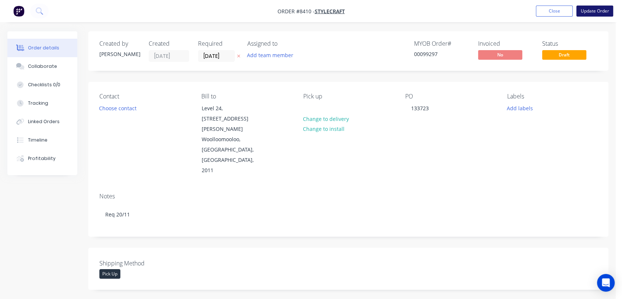
click at [605, 7] on button "Update Order" at bounding box center [594, 11] width 37 height 11
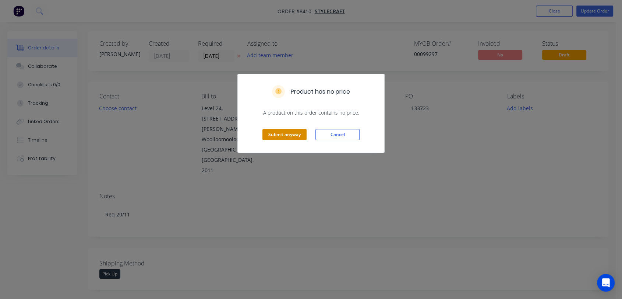
click at [292, 131] on button "Submit anyway" at bounding box center [284, 134] width 44 height 11
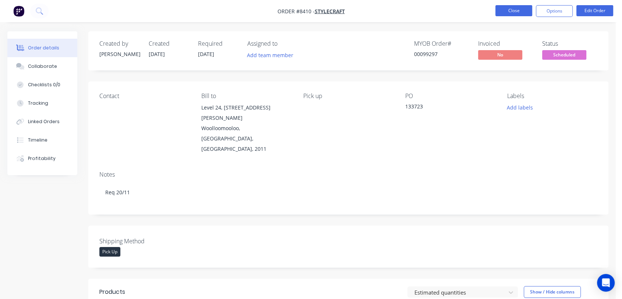
click at [508, 9] on button "Close" at bounding box center [513, 10] width 37 height 11
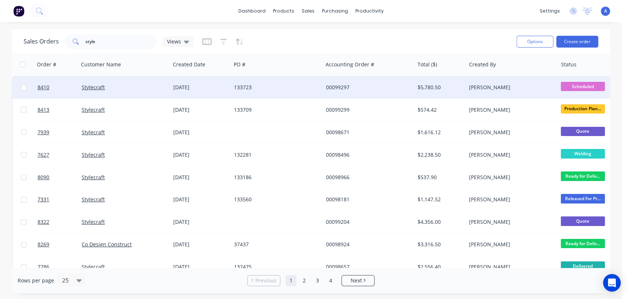
click at [281, 86] on div "133723" at bounding box center [275, 87] width 82 height 7
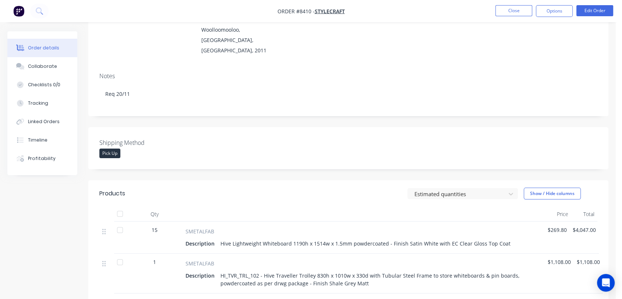
scroll to position [82, 0]
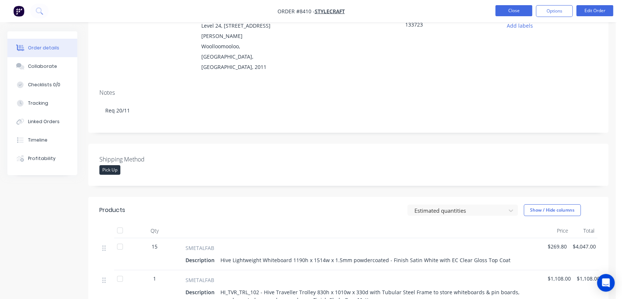
click at [525, 7] on button "Close" at bounding box center [513, 10] width 37 height 11
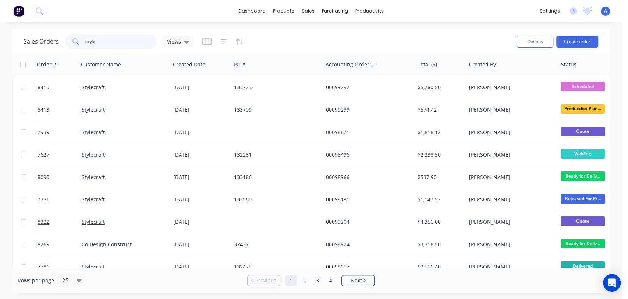
drag, startPoint x: 96, startPoint y: 40, endPoint x: 81, endPoint y: 43, distance: 15.6
click at [81, 43] on div "style" at bounding box center [111, 41] width 92 height 15
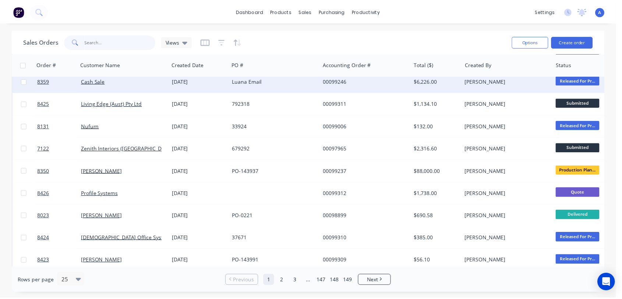
scroll to position [163, 0]
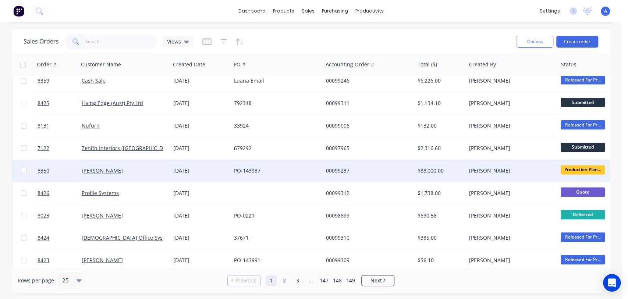
click at [290, 168] on div "PO-143937" at bounding box center [275, 170] width 82 height 7
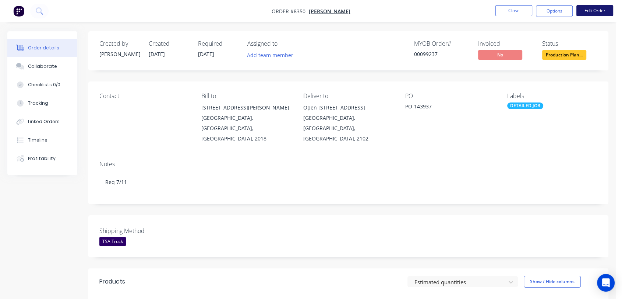
click at [591, 10] on button "Edit Order" at bounding box center [594, 10] width 37 height 11
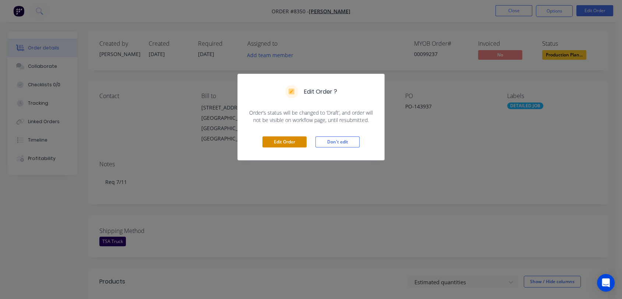
click at [284, 142] on button "Edit Order" at bounding box center [284, 141] width 44 height 11
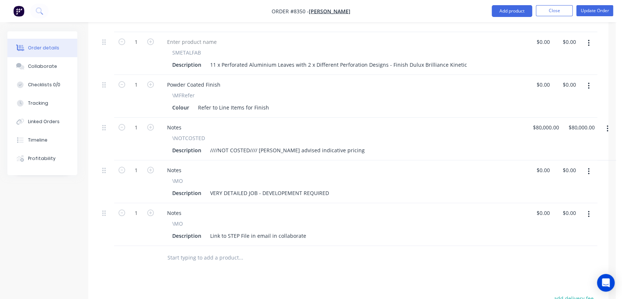
scroll to position [613, 0]
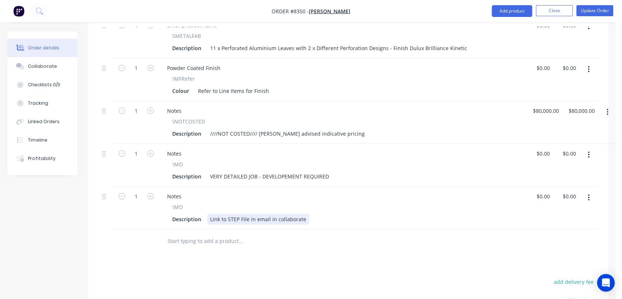
click at [209, 213] on div "Link to STEP File in email in collaborate" at bounding box center [258, 218] width 102 height 11
click at [38, 67] on div "Collaborate" at bounding box center [42, 66] width 29 height 7
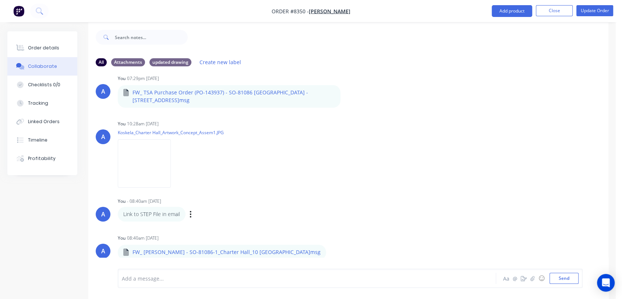
scroll to position [11, 0]
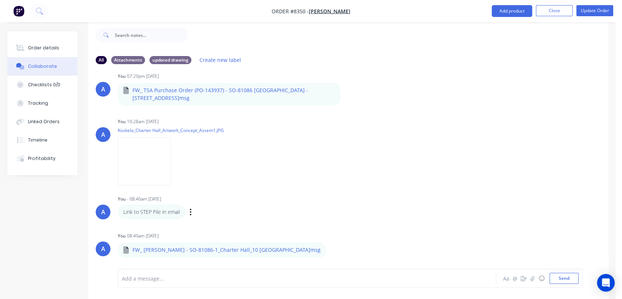
drag, startPoint x: 190, startPoint y: 213, endPoint x: 224, endPoint y: 216, distance: 34.8
click at [224, 216] on div "Link to STEP File in email Labels Edit Delete" at bounding box center [233, 211] width 230 height 15
click at [188, 209] on div "Link to STEP File in email Labels Edit Delete" at bounding box center [233, 211] width 230 height 15
click at [190, 211] on icon "button" at bounding box center [190, 211] width 1 height 7
click at [202, 236] on button "Delete" at bounding box center [217, 237] width 46 height 12
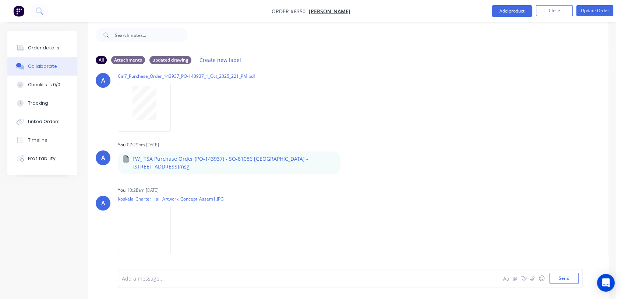
scroll to position [19, 0]
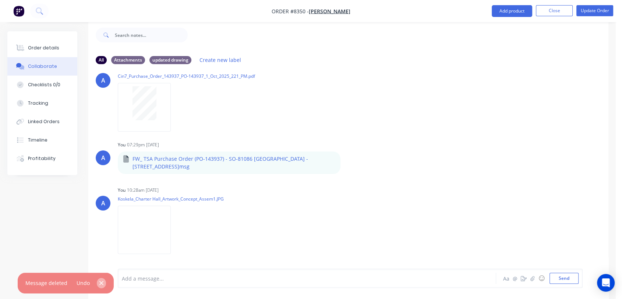
click at [99, 282] on icon "button" at bounding box center [101, 282] width 5 height 7
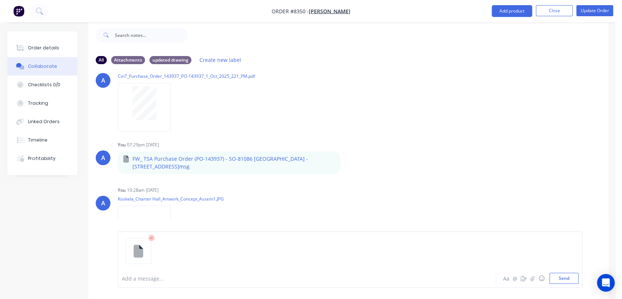
click at [151, 272] on div "Add a message..." at bounding box center [293, 277] width 343 height 11
click at [568, 276] on button "Send" at bounding box center [564, 277] width 29 height 11
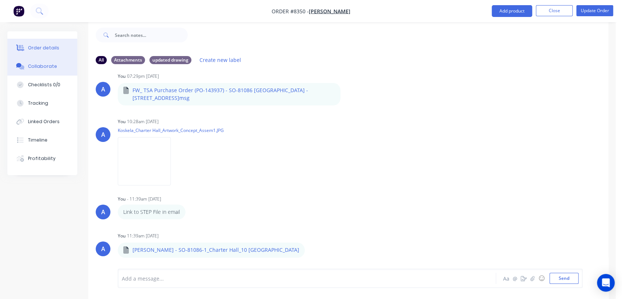
click at [50, 42] on button "Order details" at bounding box center [42, 48] width 70 height 18
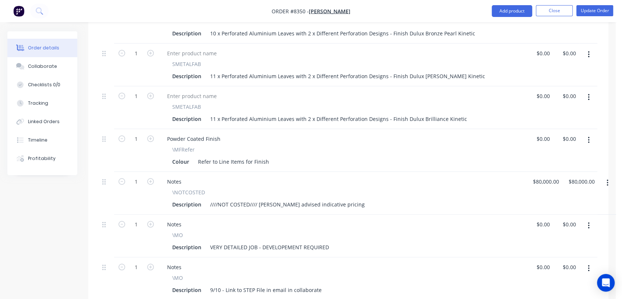
scroll to position [256, 0]
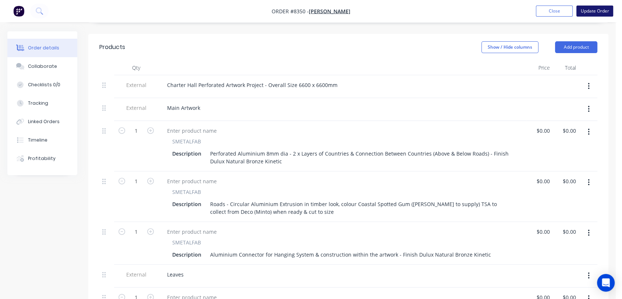
click at [599, 7] on button "Update Order" at bounding box center [594, 11] width 37 height 11
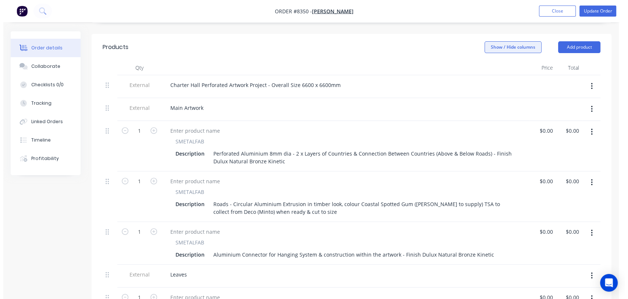
scroll to position [0, 0]
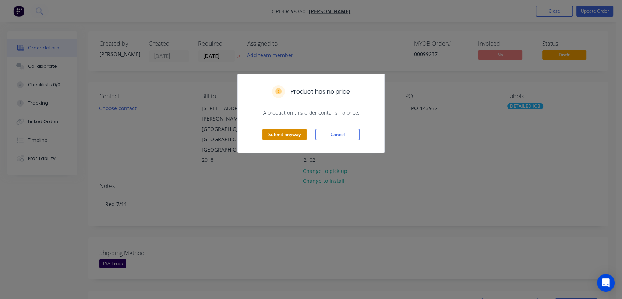
click at [291, 133] on button "Submit anyway" at bounding box center [284, 134] width 44 height 11
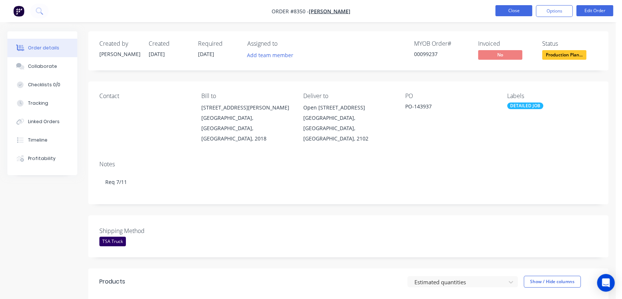
click at [513, 10] on button "Close" at bounding box center [513, 10] width 37 height 11
